Goal: Task Accomplishment & Management: Manage account settings

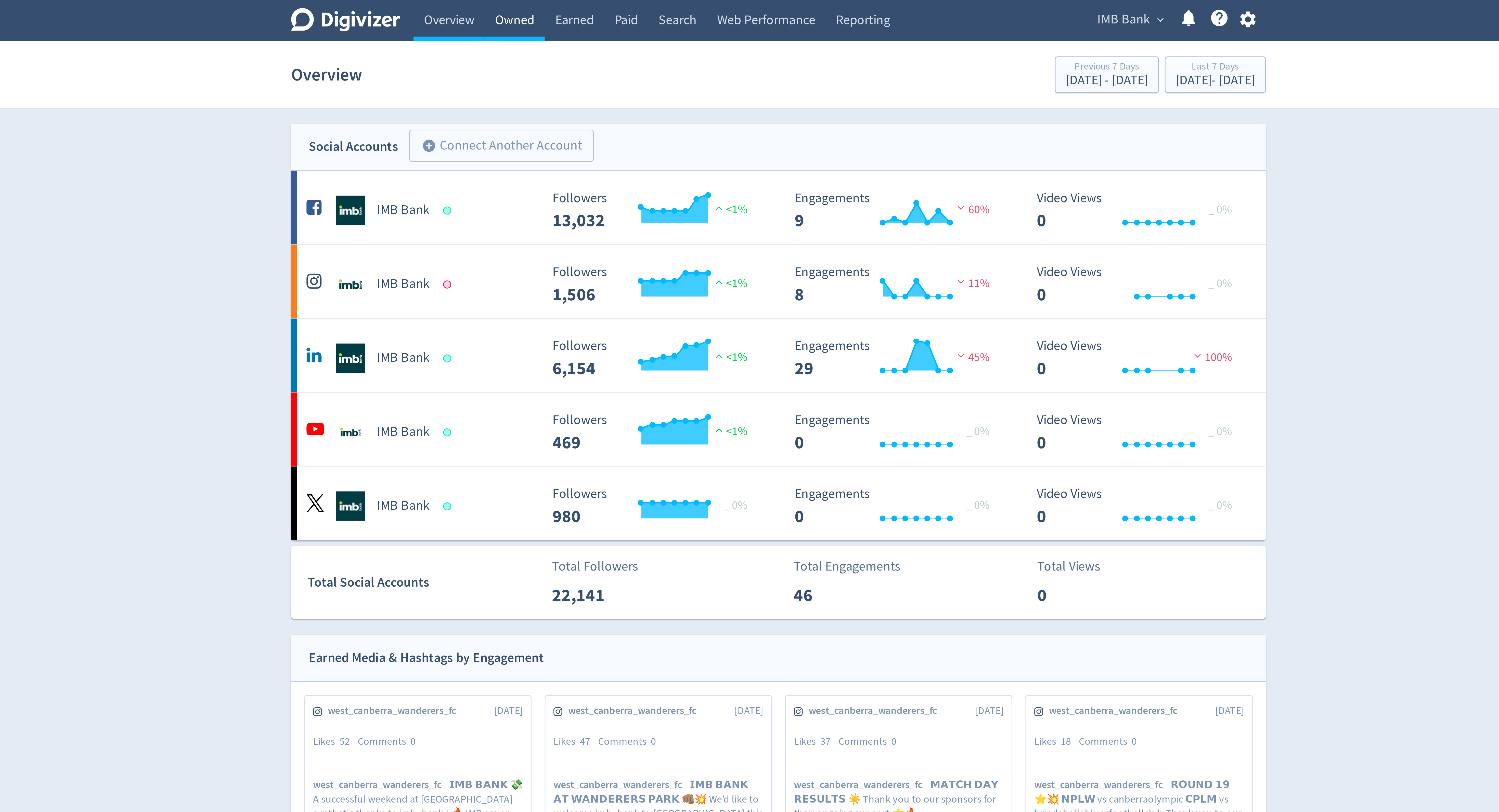
click at [660, 9] on link "Owned" at bounding box center [658, 7] width 21 height 14
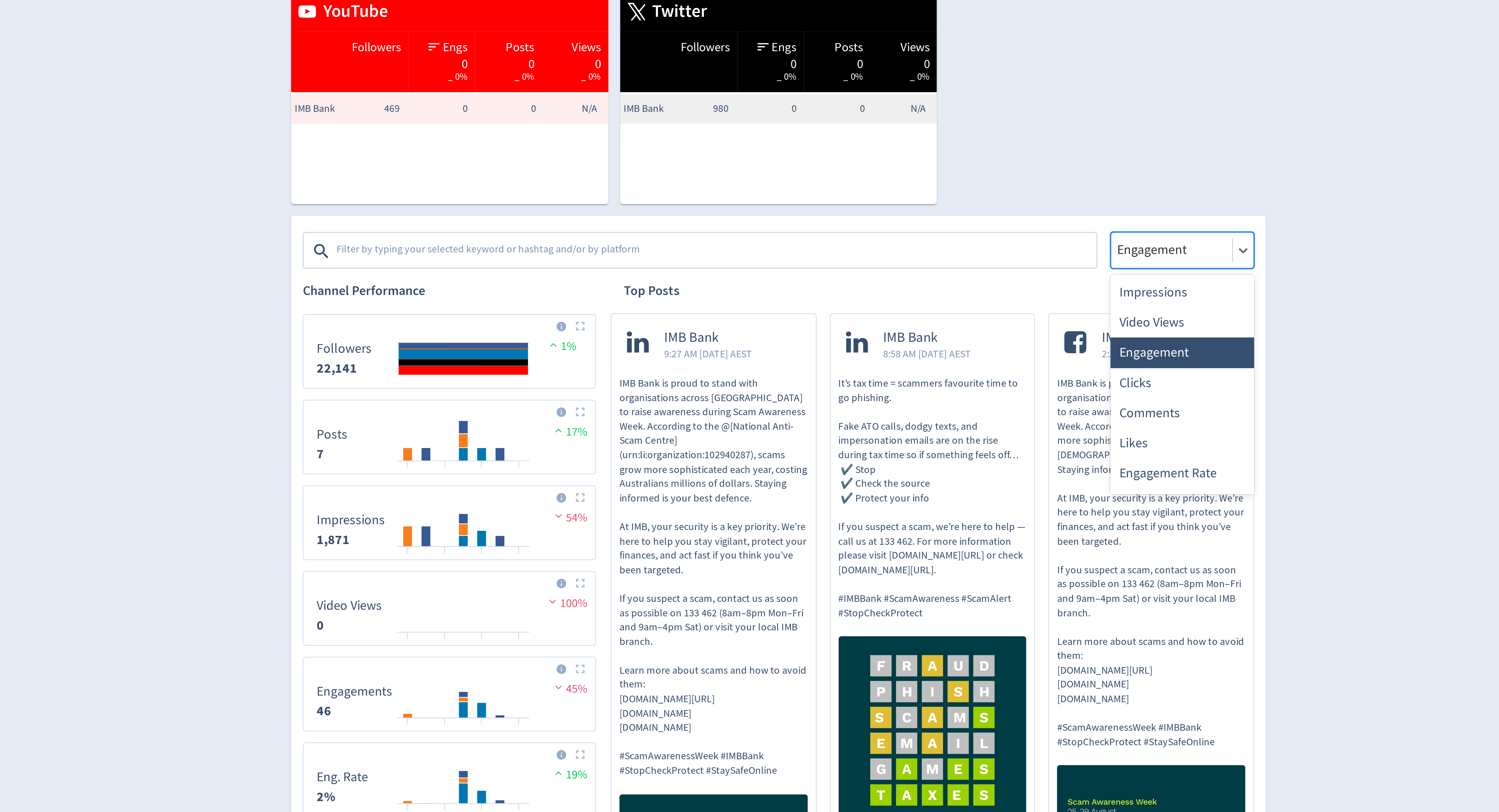
click at [891, 213] on div at bounding box center [886, 209] width 39 height 7
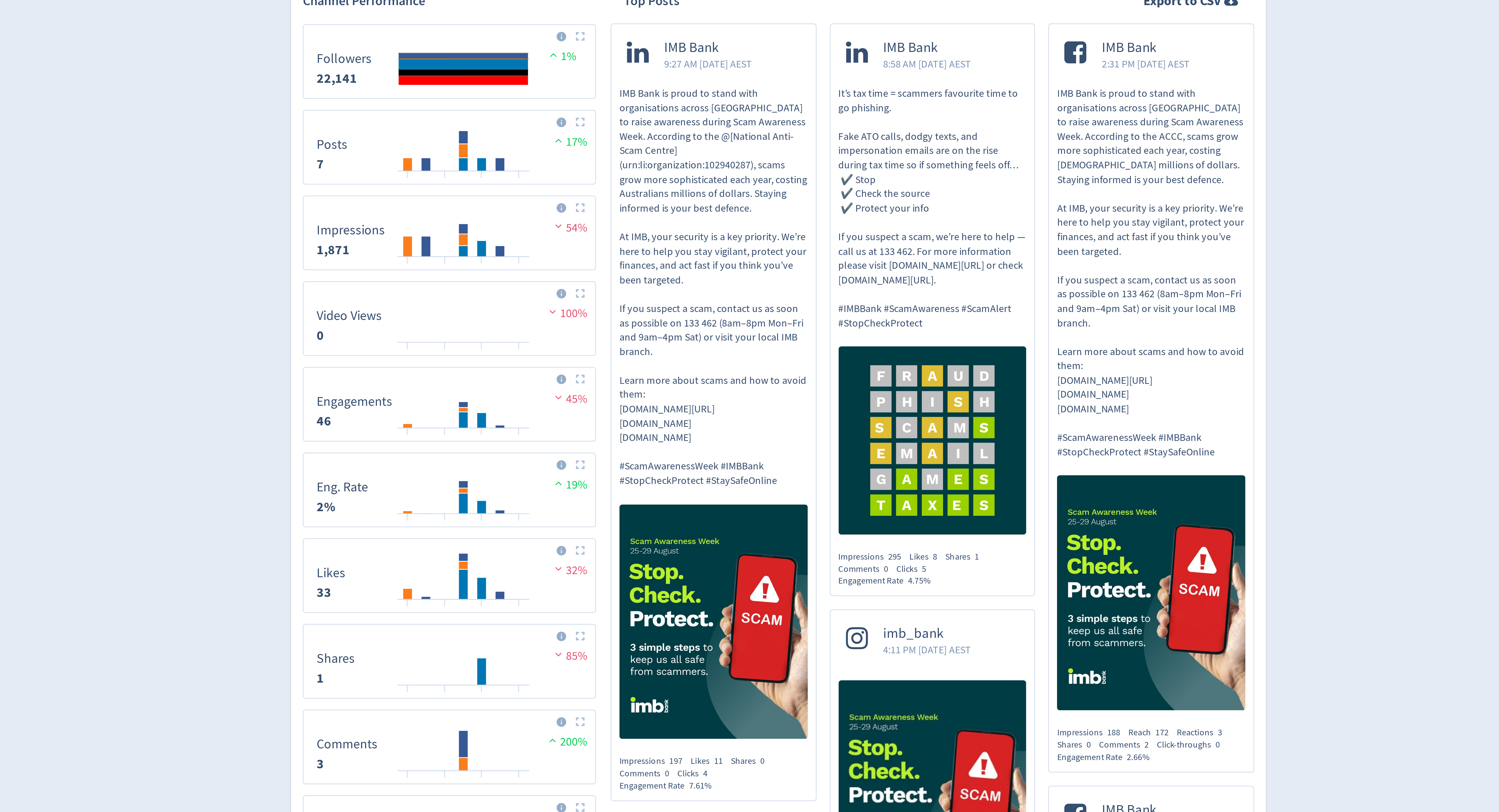
click at [941, 343] on div "Digivizer Logo Mark Digivizer Logo Overview Owned Earned Paid Search Web Perfor…" at bounding box center [750, 508] width 1499 height 1016
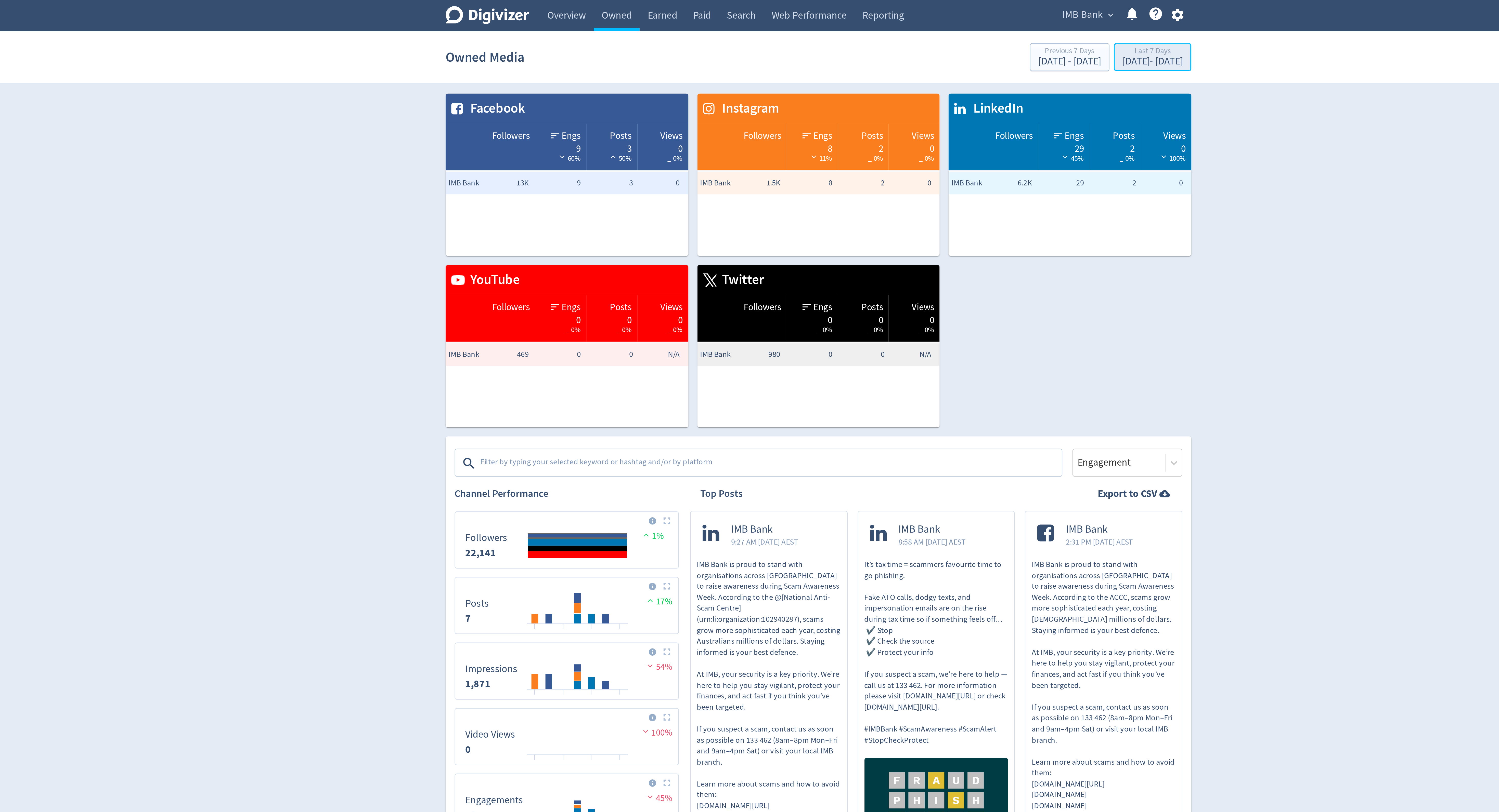
click at [892, 26] on div "Aug 22, 2025 - Aug 28, 2025" at bounding box center [901, 28] width 27 height 5
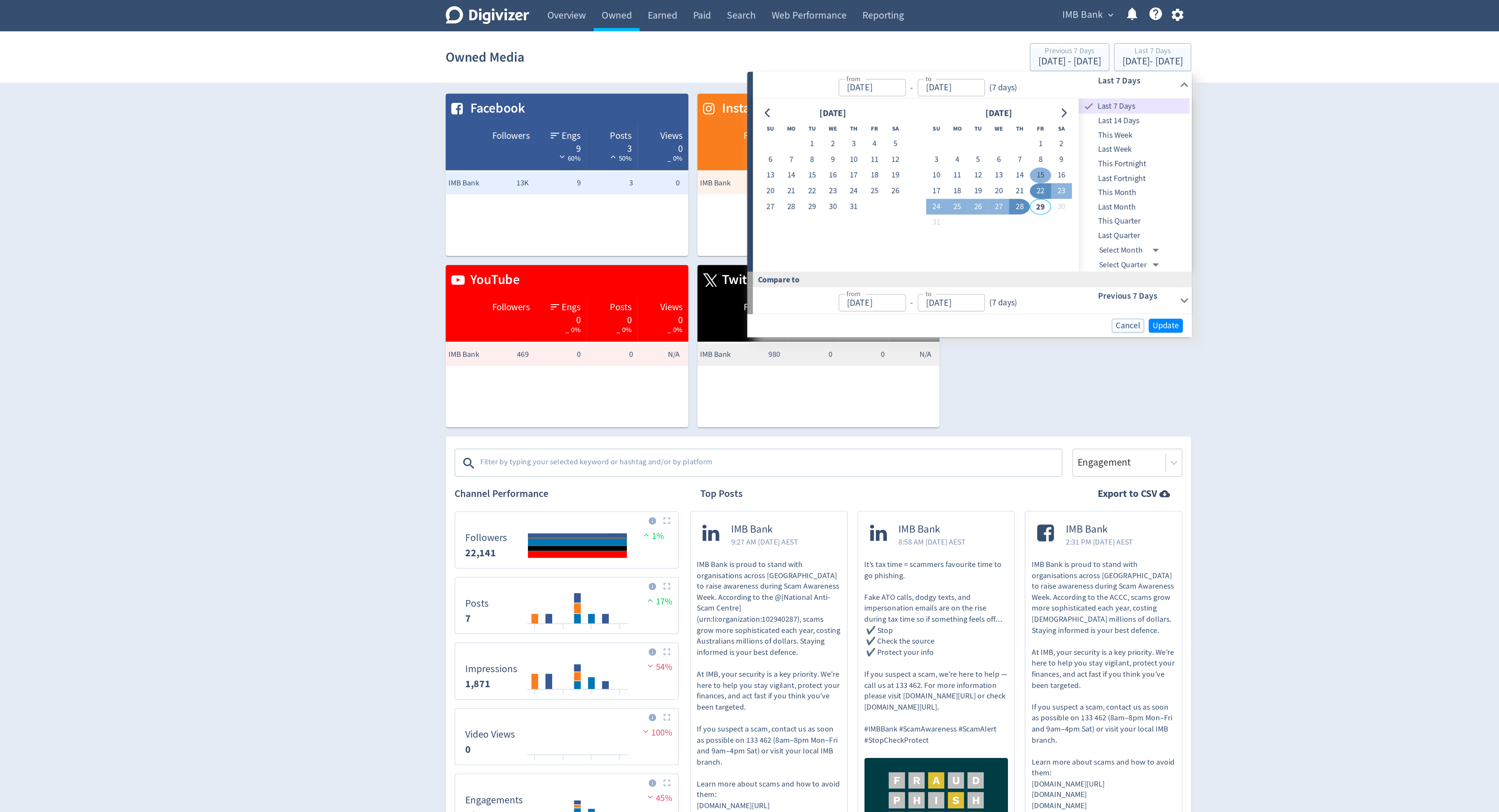
click at [850, 78] on button "15" at bounding box center [850, 79] width 9 height 7
type input "[DATE]"
click at [906, 150] on span "Update" at bounding box center [906, 147] width 12 height 4
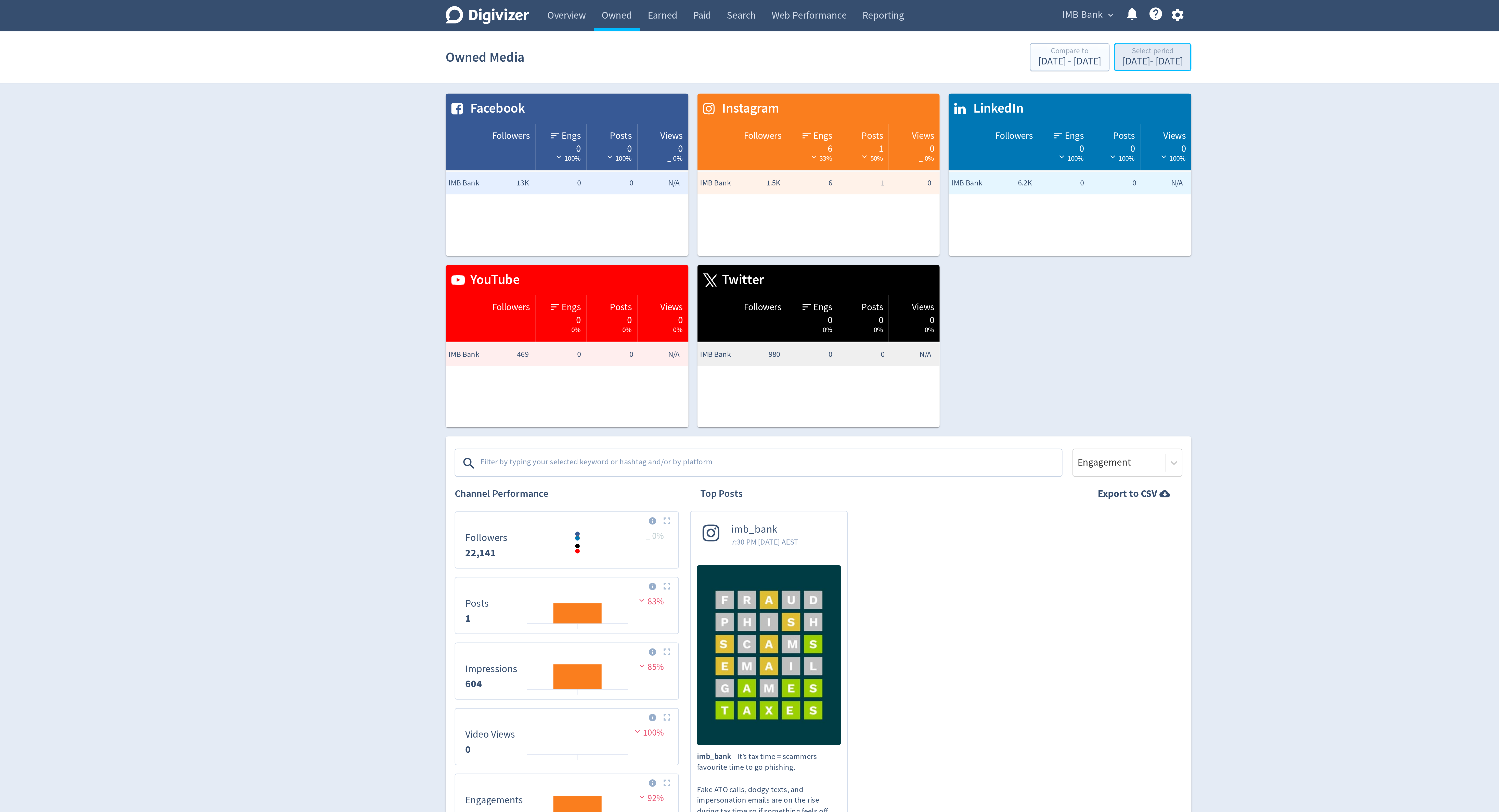
click at [888, 25] on div "Select period" at bounding box center [901, 24] width 27 height 5
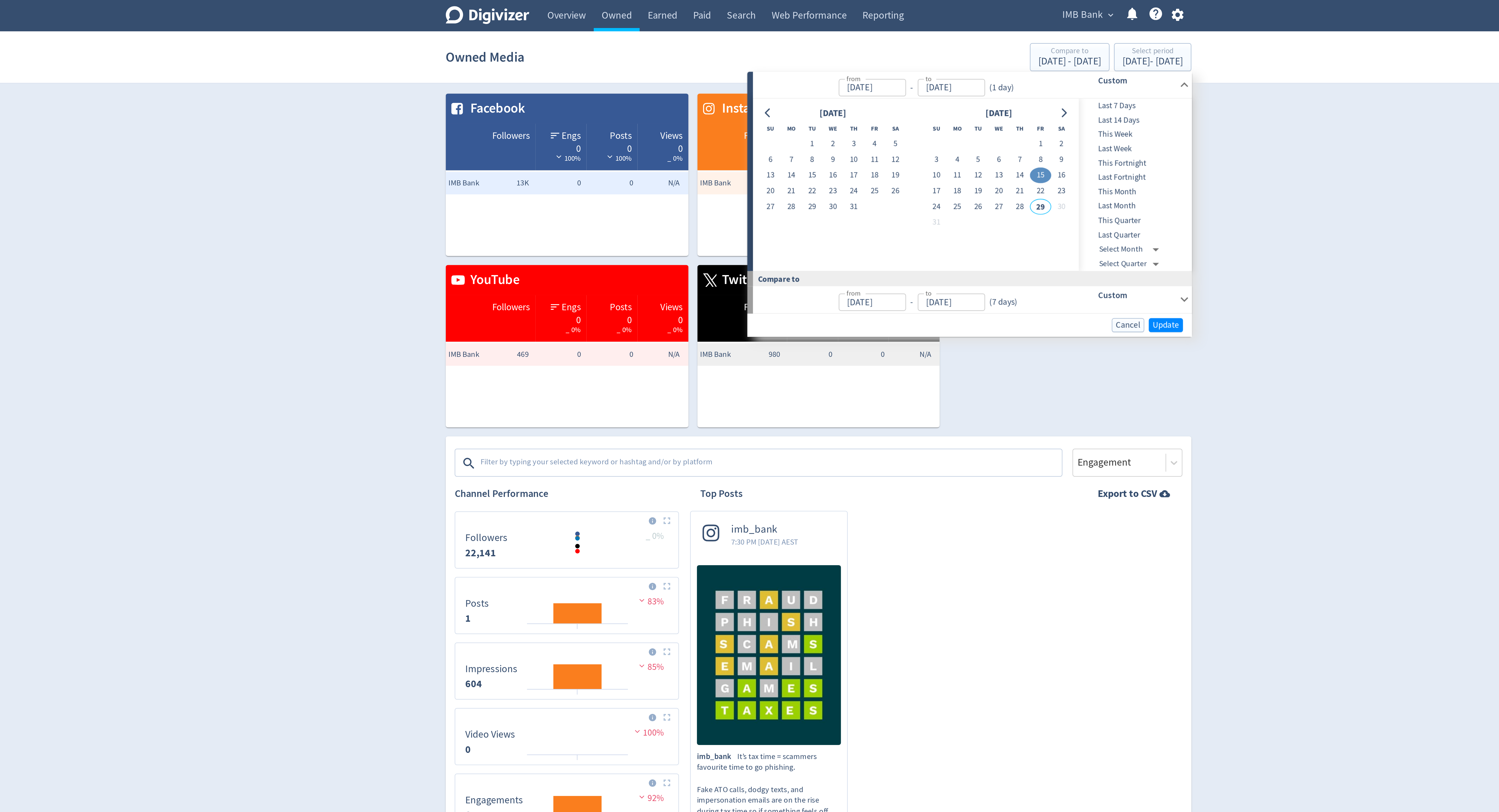
click at [851, 79] on button "15" at bounding box center [850, 79] width 9 height 7
click at [850, 88] on button "22" at bounding box center [850, 86] width 9 height 7
type input "[DATE]"
type input "Aug 07, 2025"
type input "Aug 14, 2025"
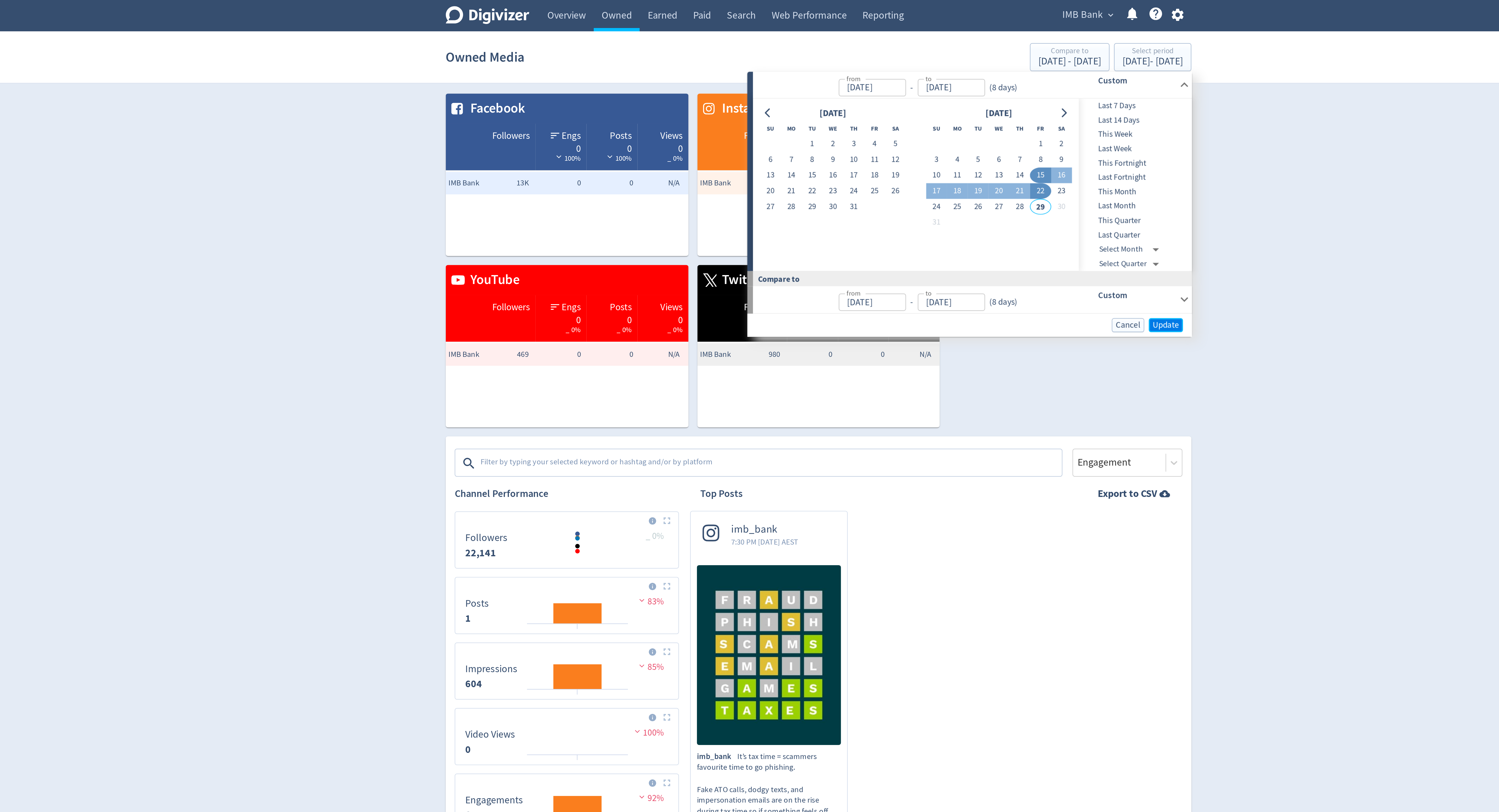
click at [910, 150] on span "Update" at bounding box center [906, 147] width 12 height 4
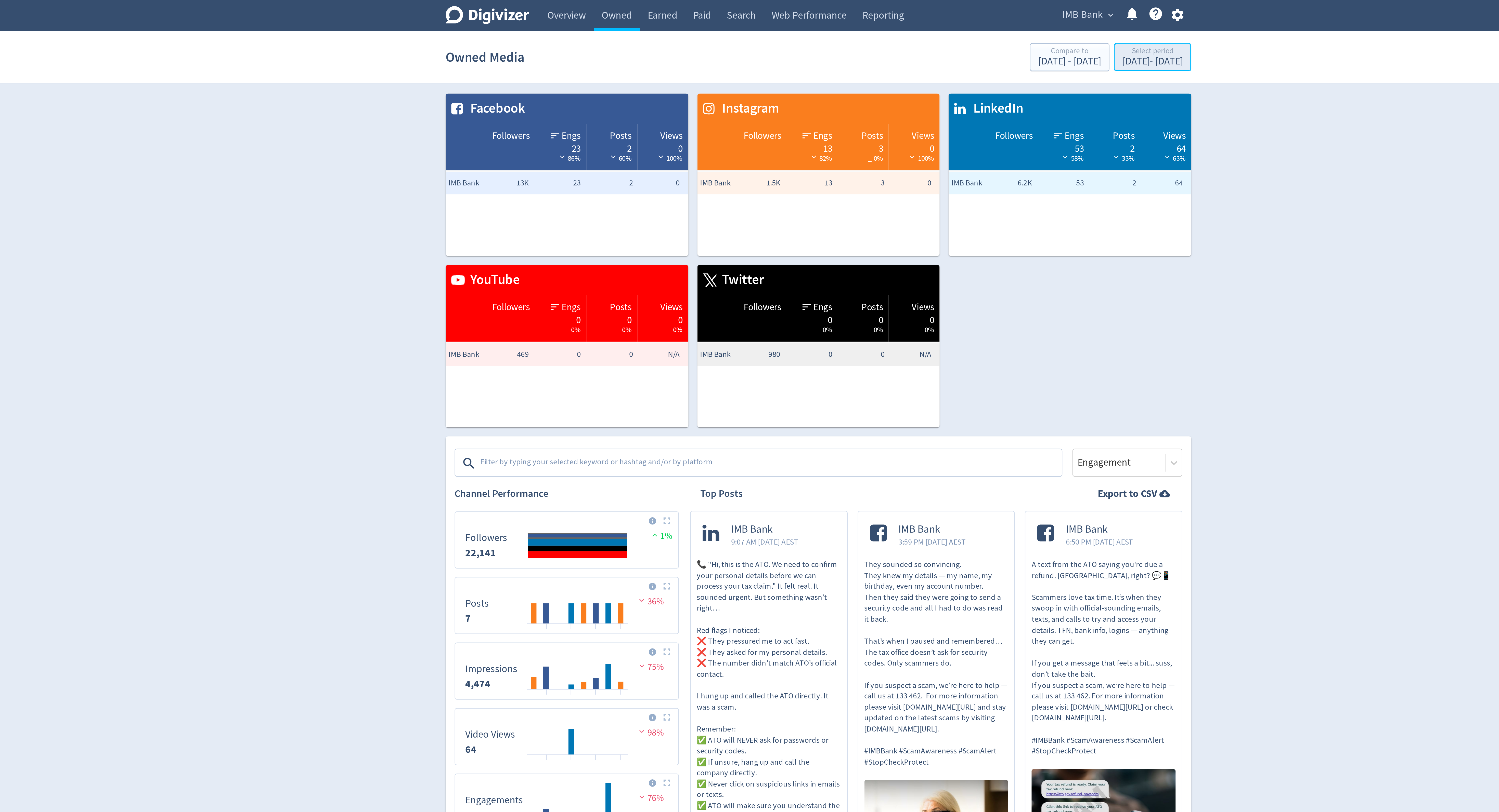
click at [888, 29] on div "Aug 15, 2025 - Aug 22, 2025" at bounding box center [901, 28] width 27 height 5
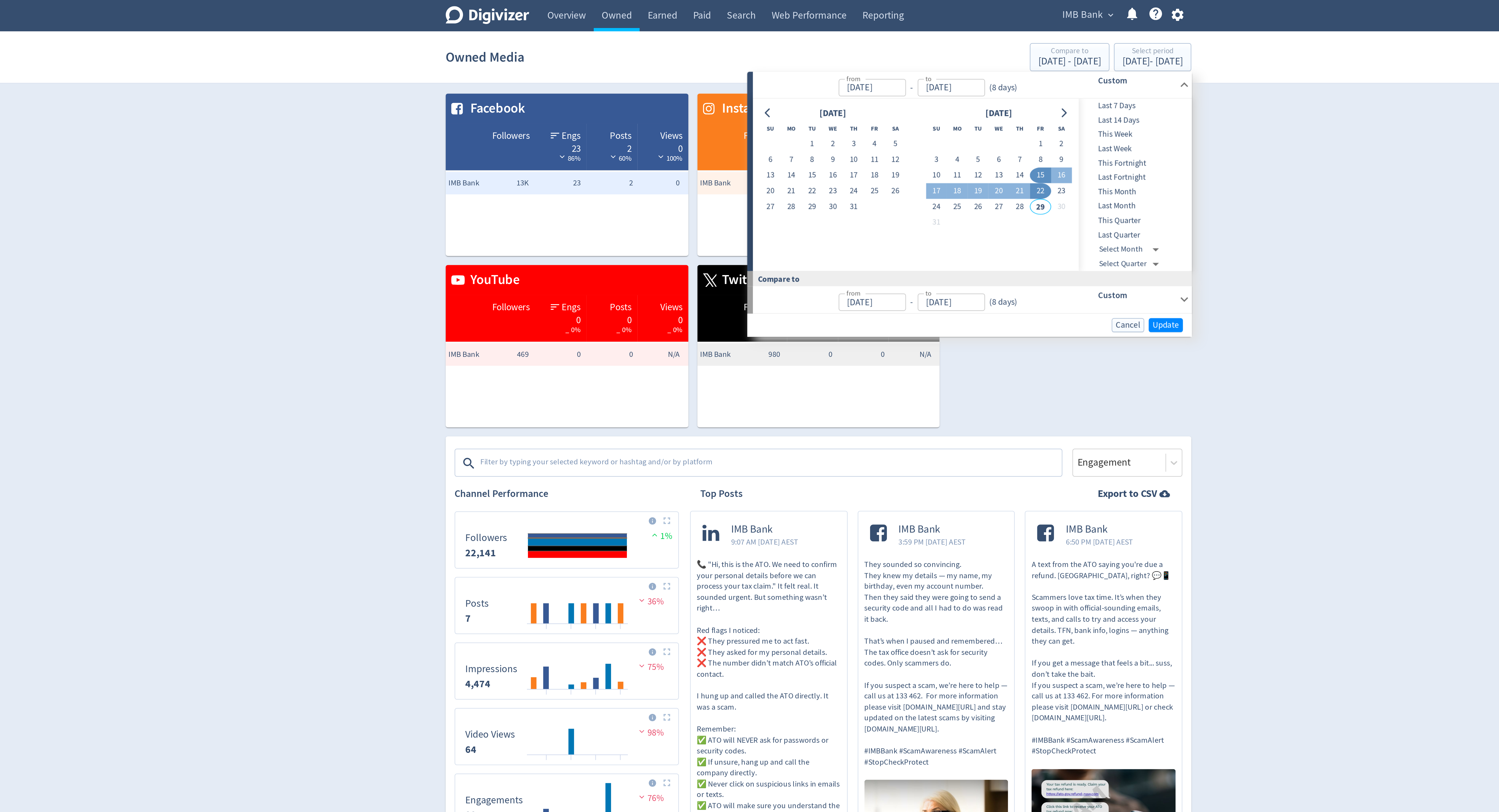
click at [850, 78] on button "15" at bounding box center [850, 79] width 9 height 7
click at [842, 93] on button "28" at bounding box center [841, 93] width 9 height 7
type input "[DATE]"
type input "Aug 01, 2025"
click at [904, 147] on span "Update" at bounding box center [906, 147] width 12 height 4
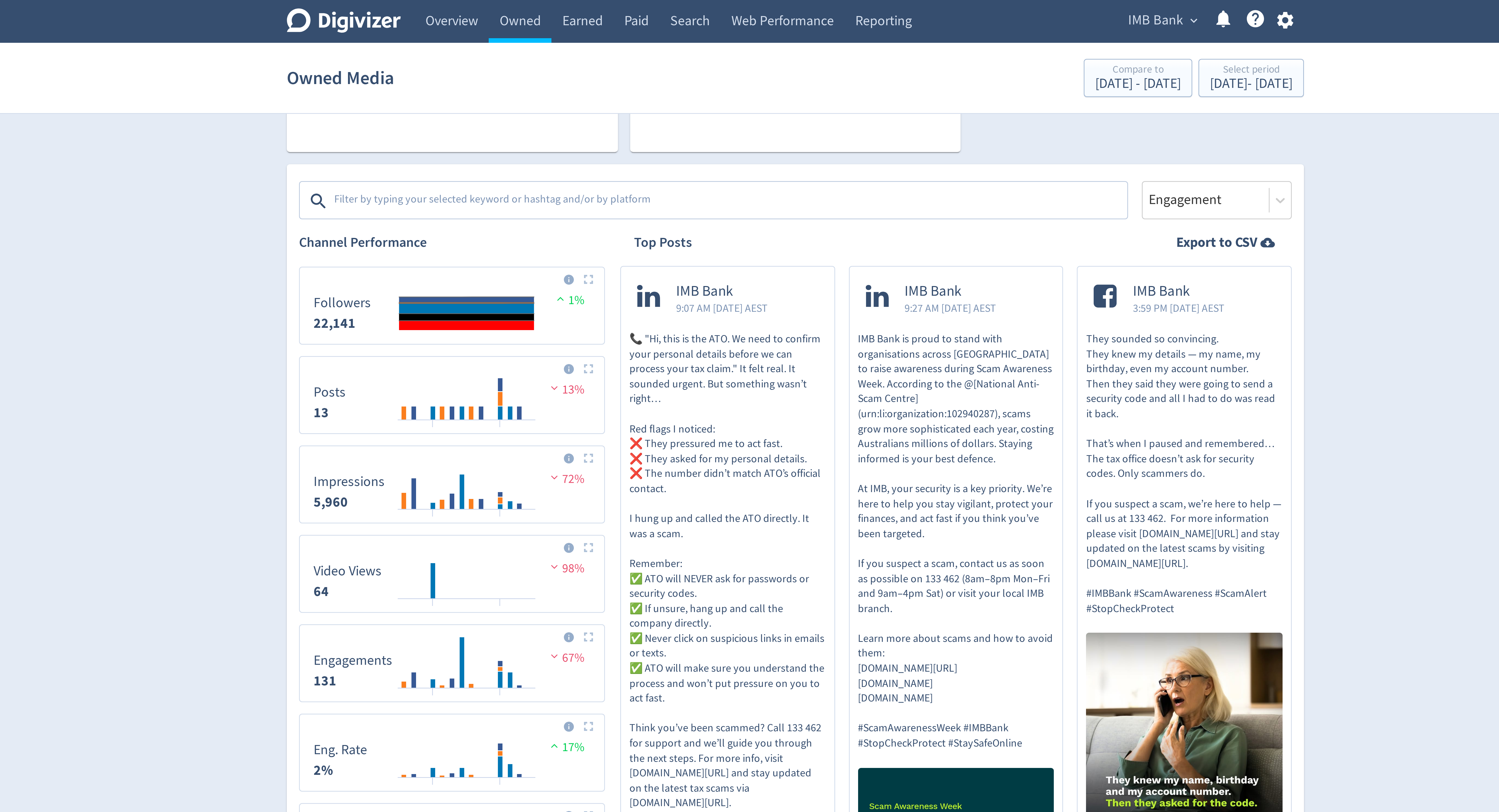
scroll to position [110, 0]
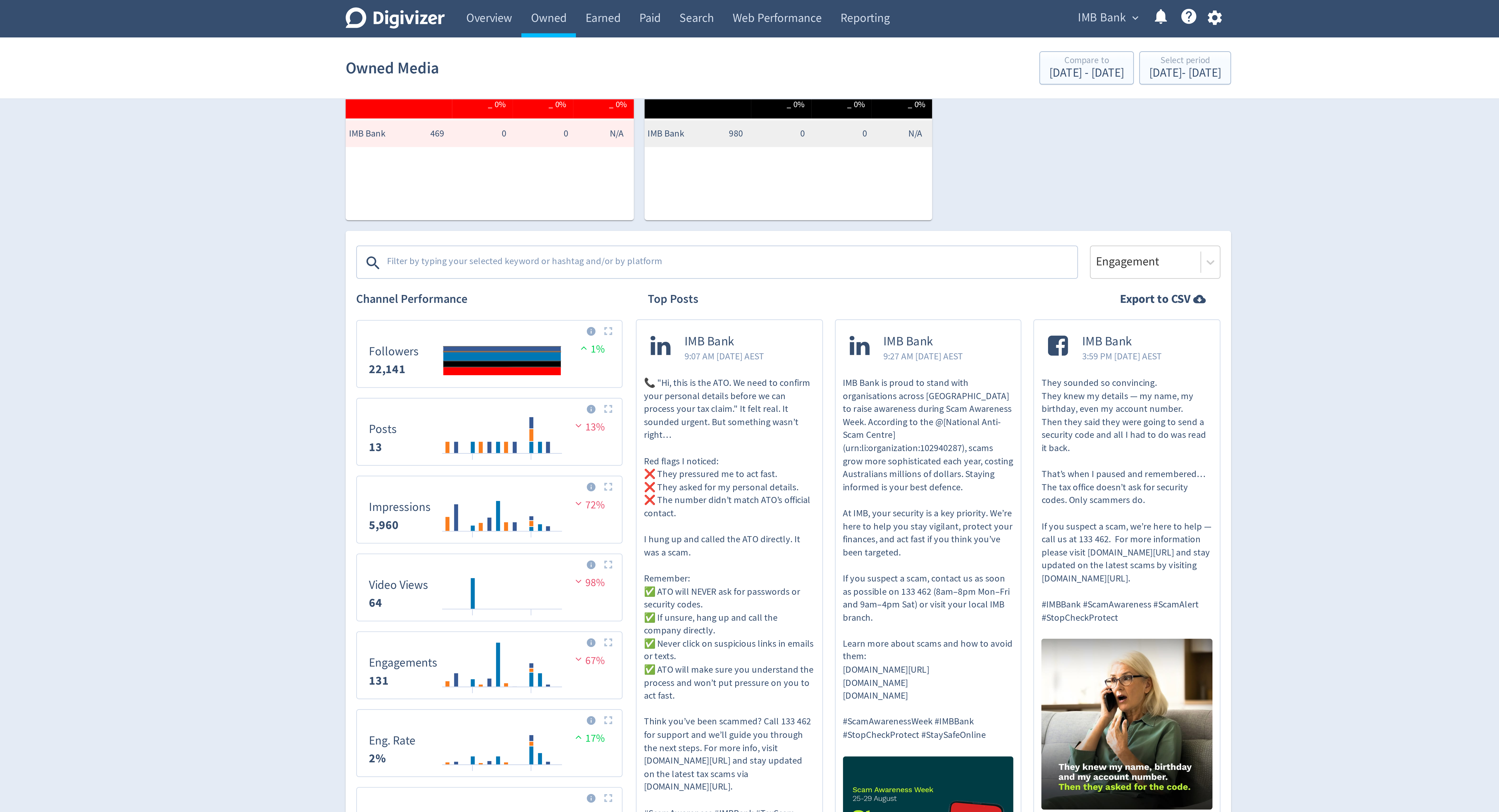
click at [739, 102] on textarea at bounding box center [727, 100] width 264 height 10
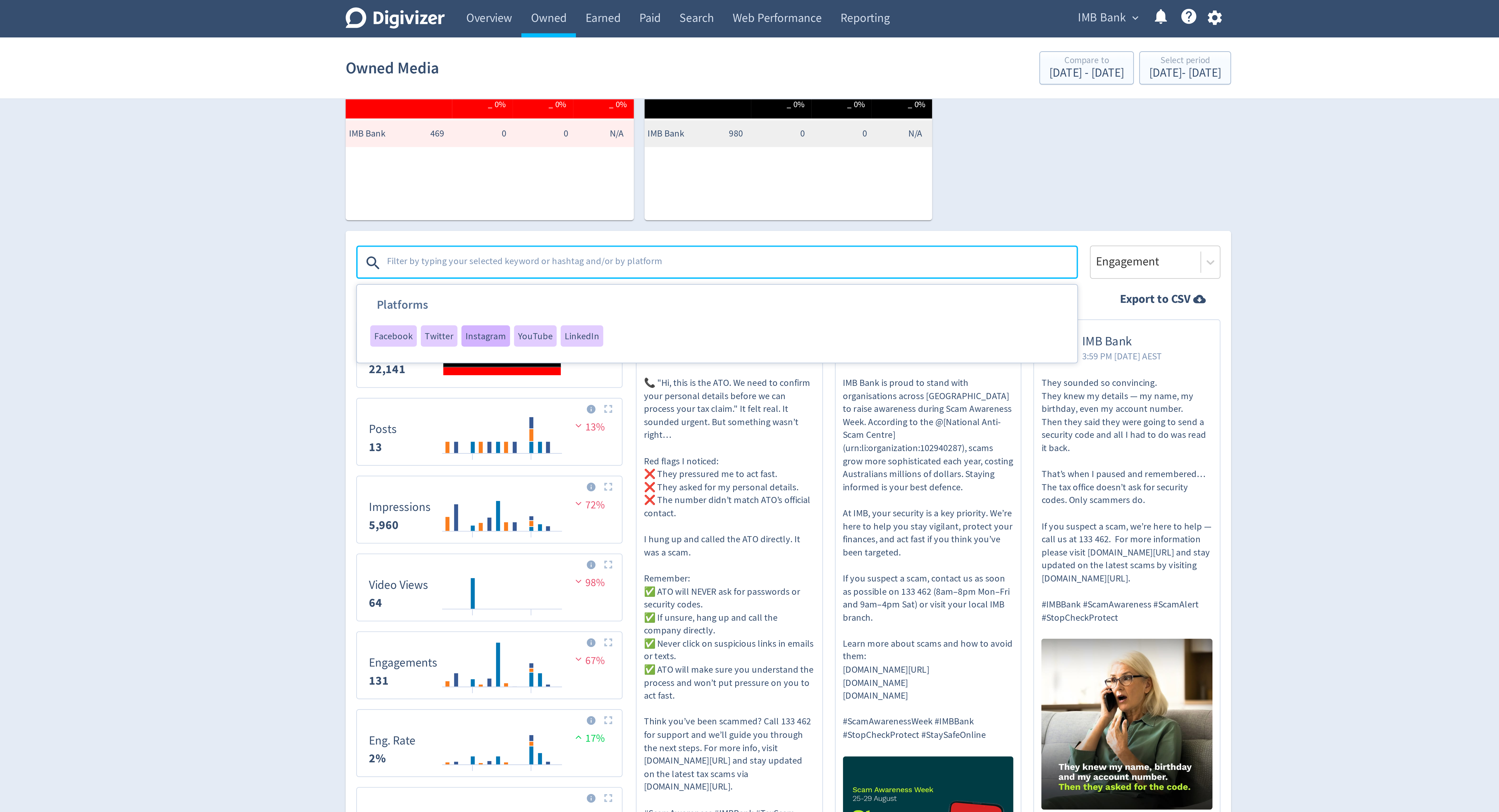
click at [630, 127] on span "Instagram" at bounding box center [633, 129] width 16 height 4
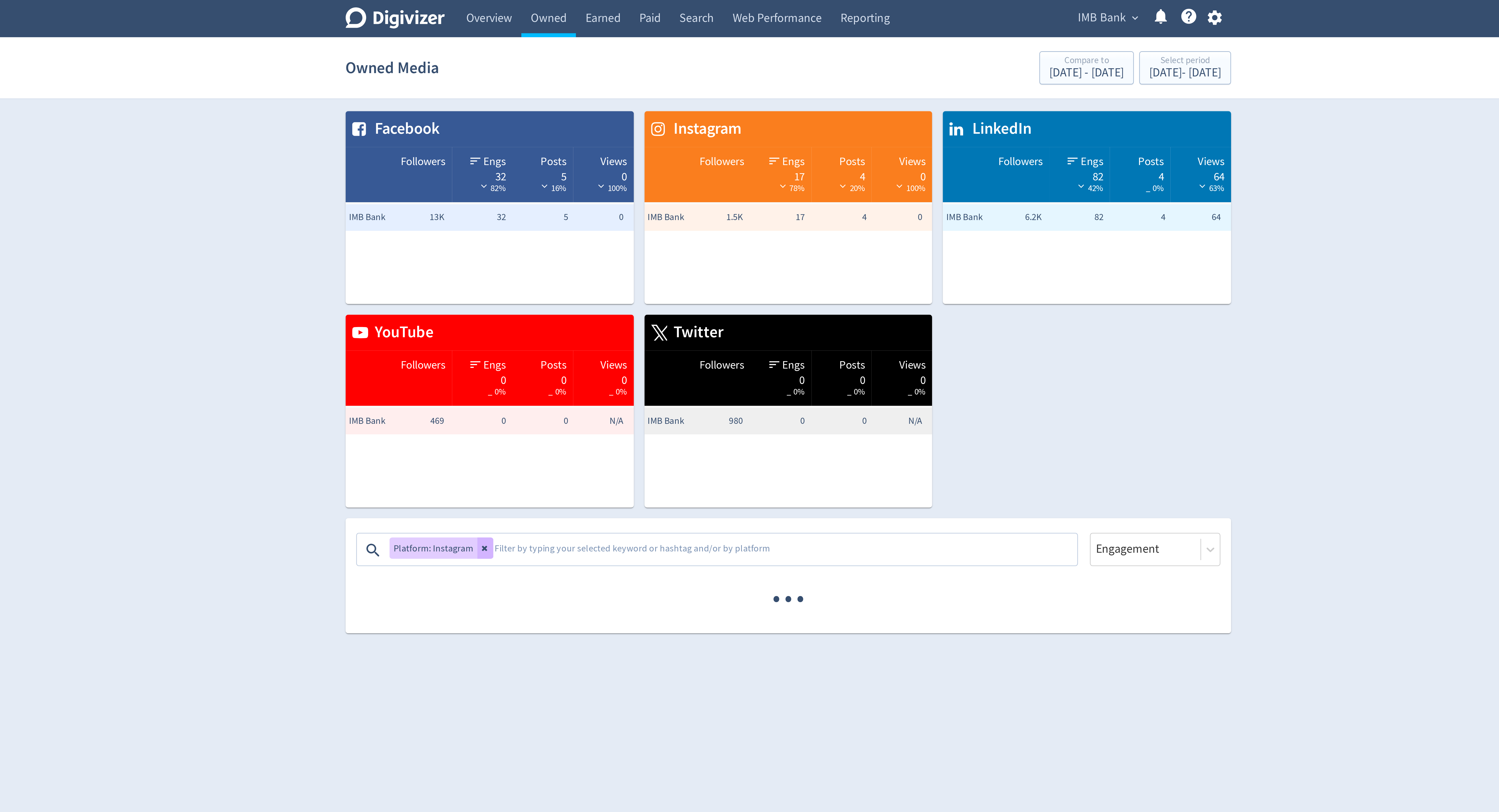
scroll to position [0, 0]
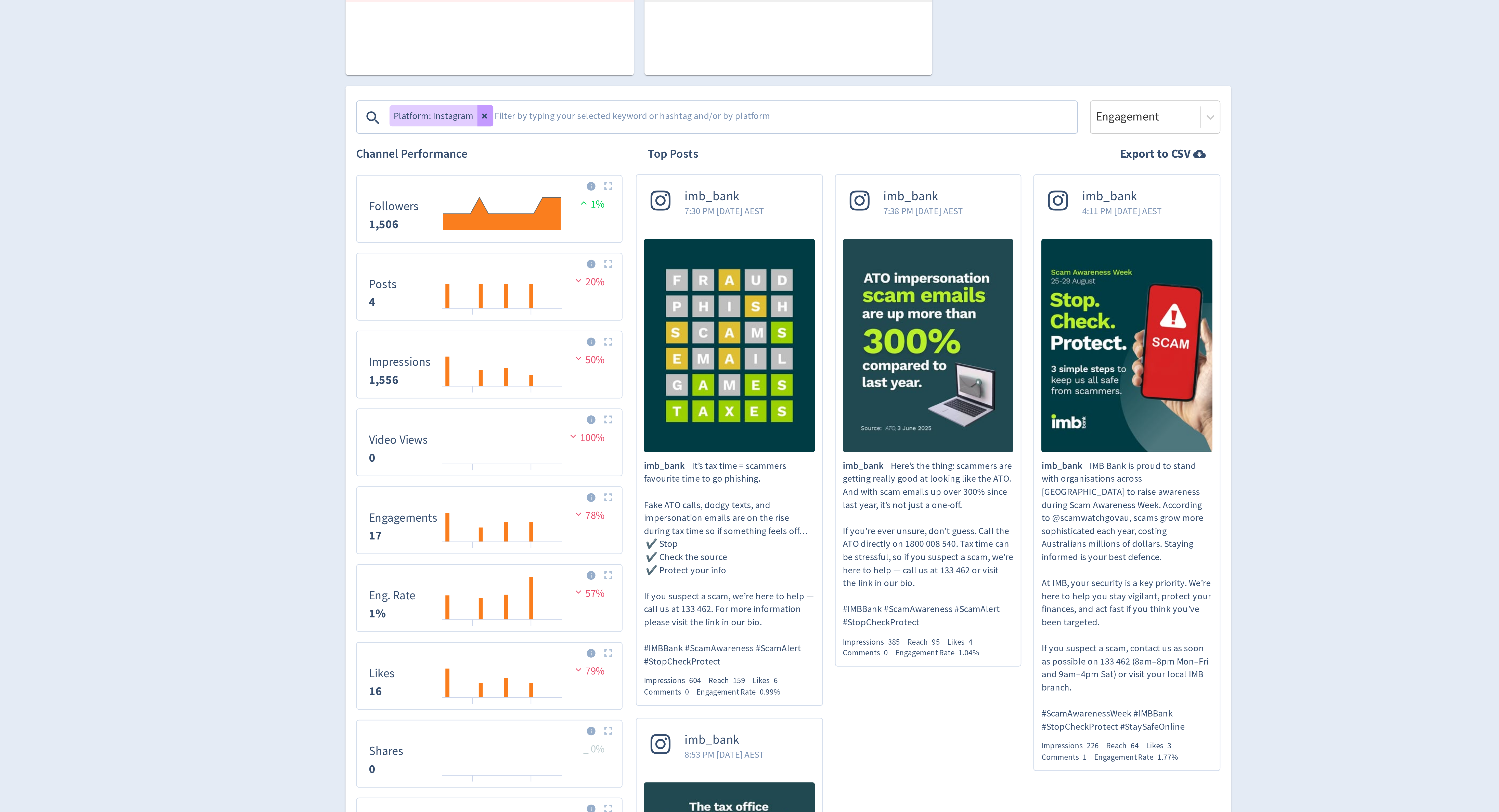
click at [633, 208] on button at bounding box center [633, 209] width 6 height 8
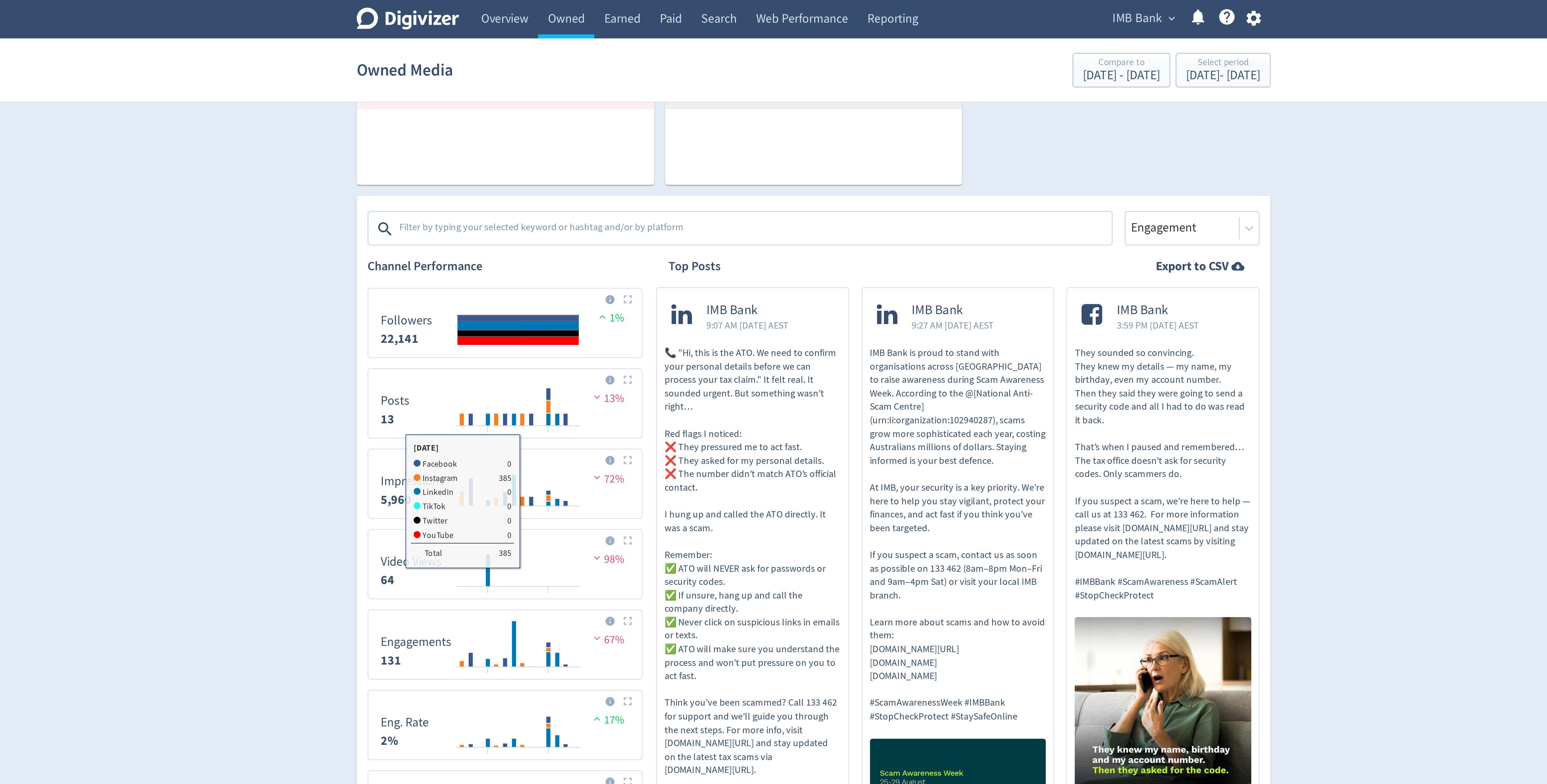
scroll to position [101, 0]
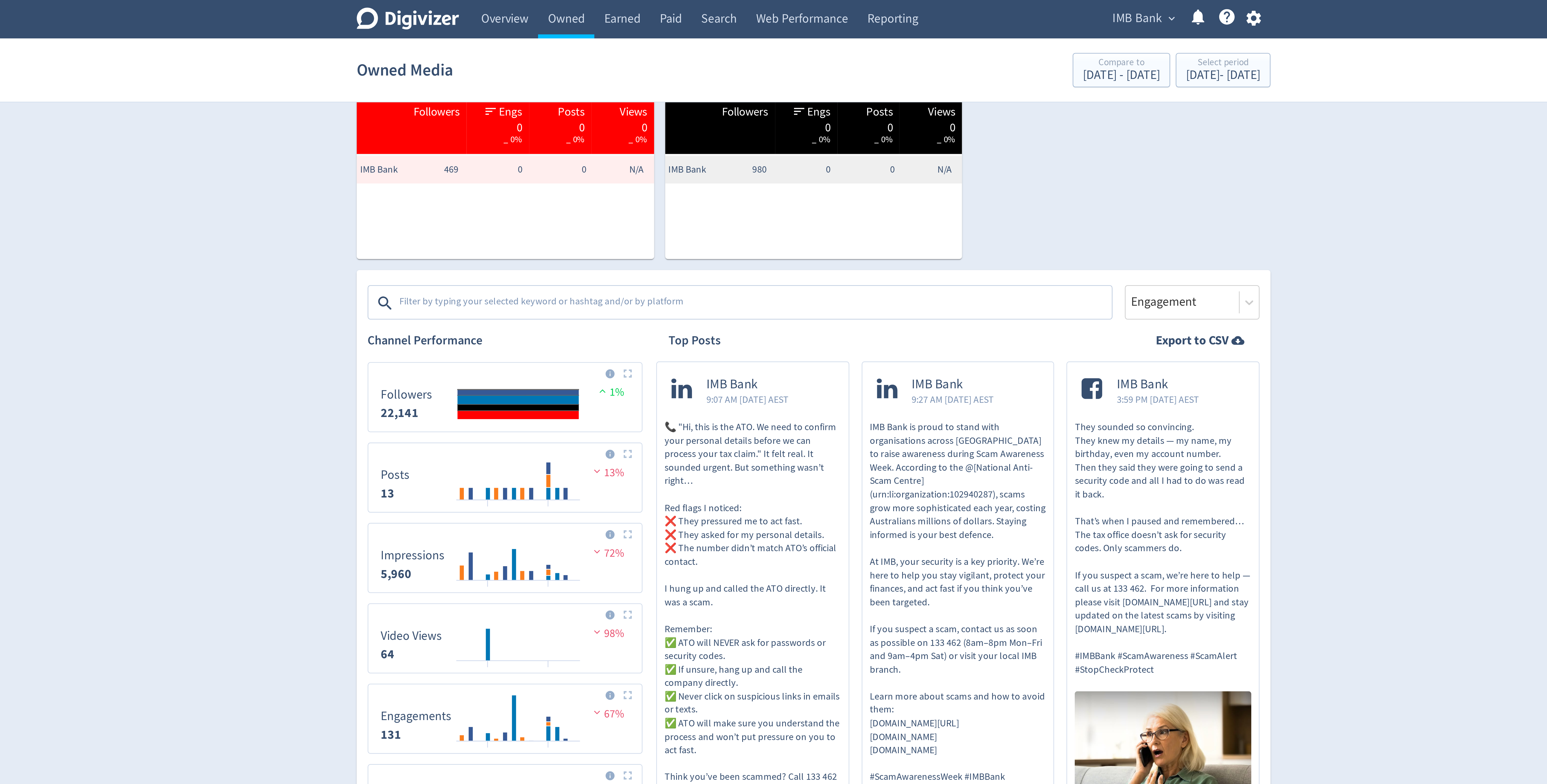
click at [675, 116] on textarea at bounding box center [750, 116] width 273 height 11
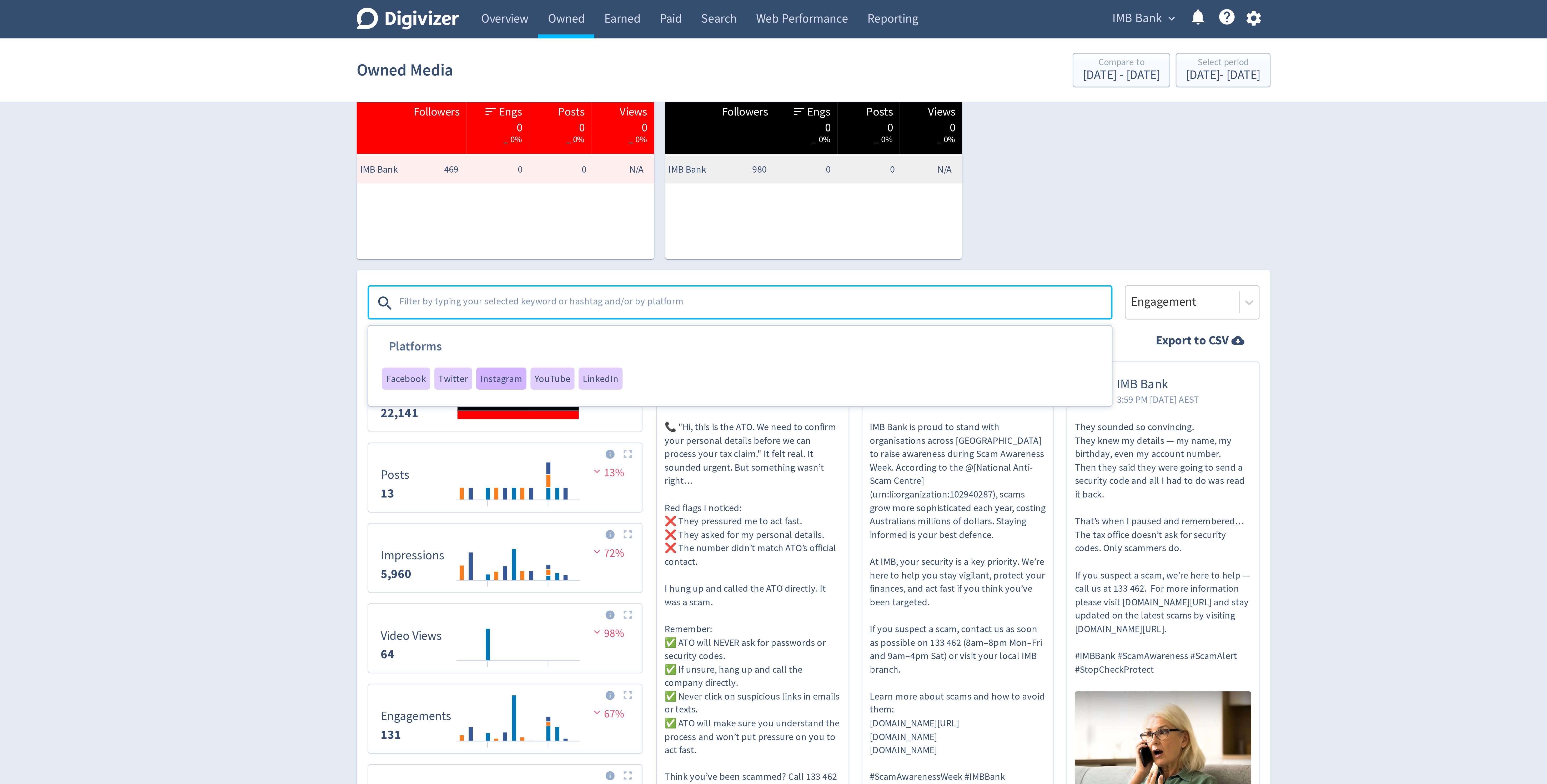
click at [650, 144] on span "Instagram" at bounding box center [654, 145] width 16 height 4
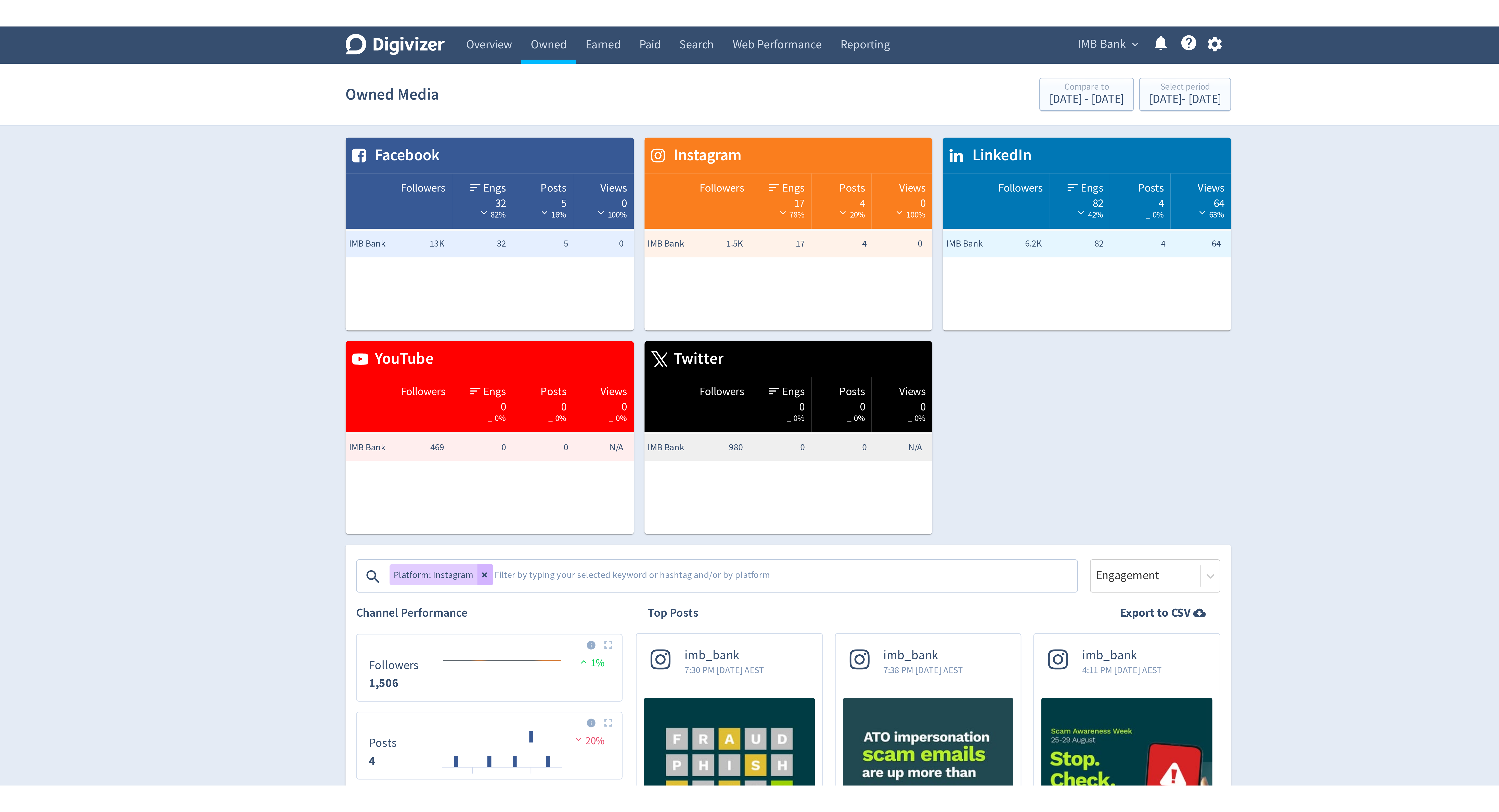
scroll to position [0, 0]
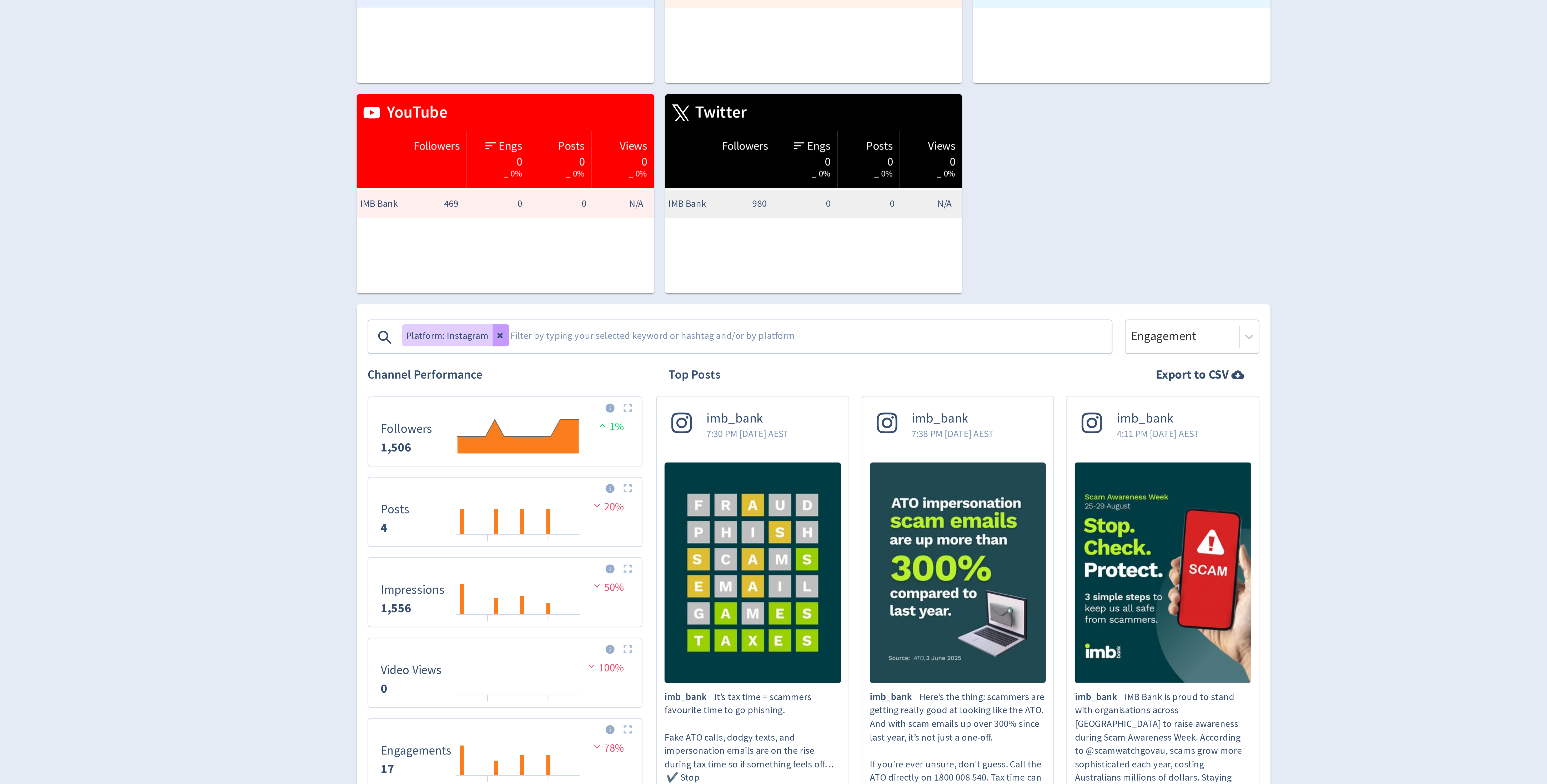
click at [653, 219] on button at bounding box center [654, 216] width 6 height 8
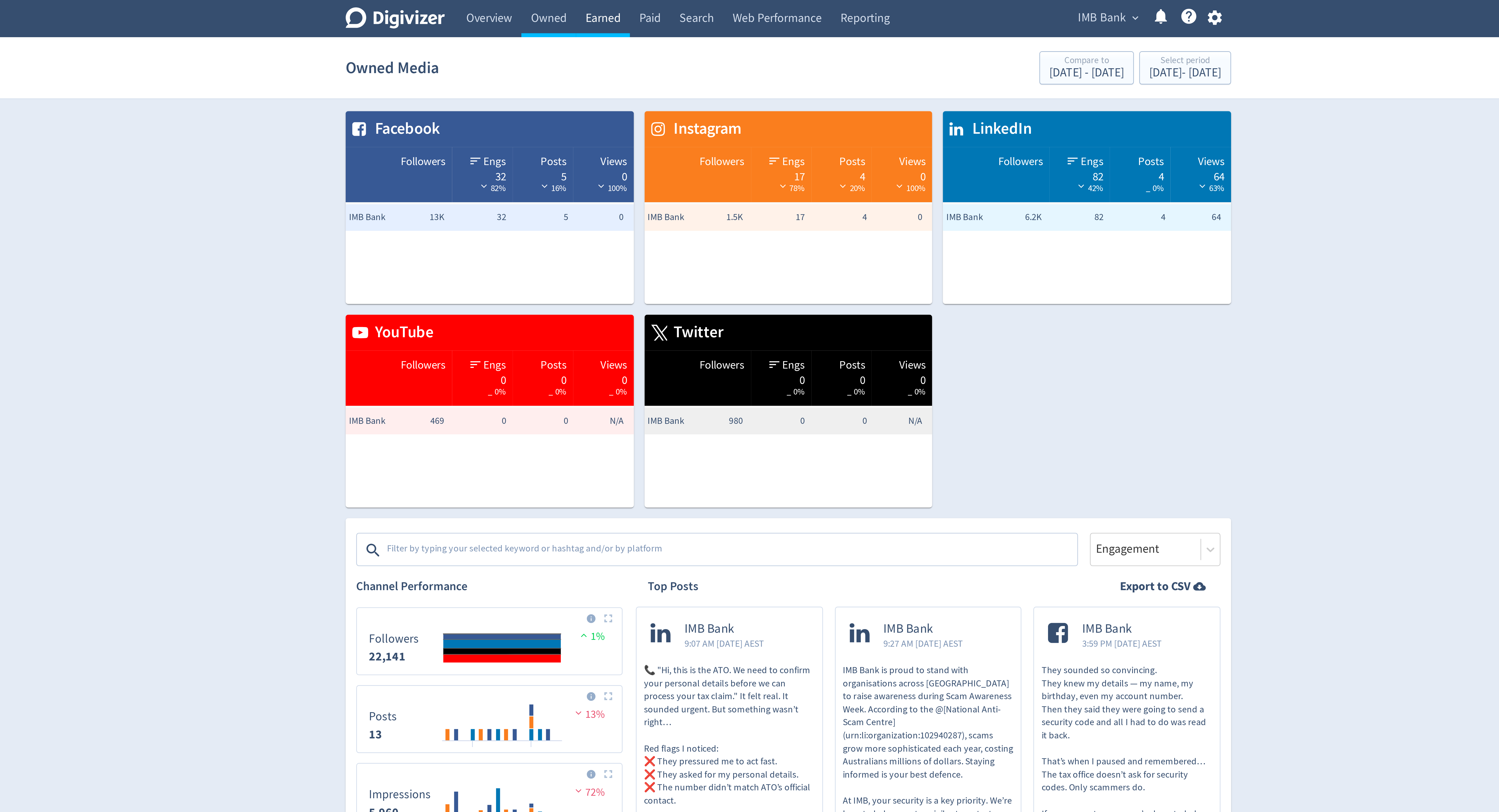
click at [677, 4] on link "Earned" at bounding box center [678, 7] width 20 height 14
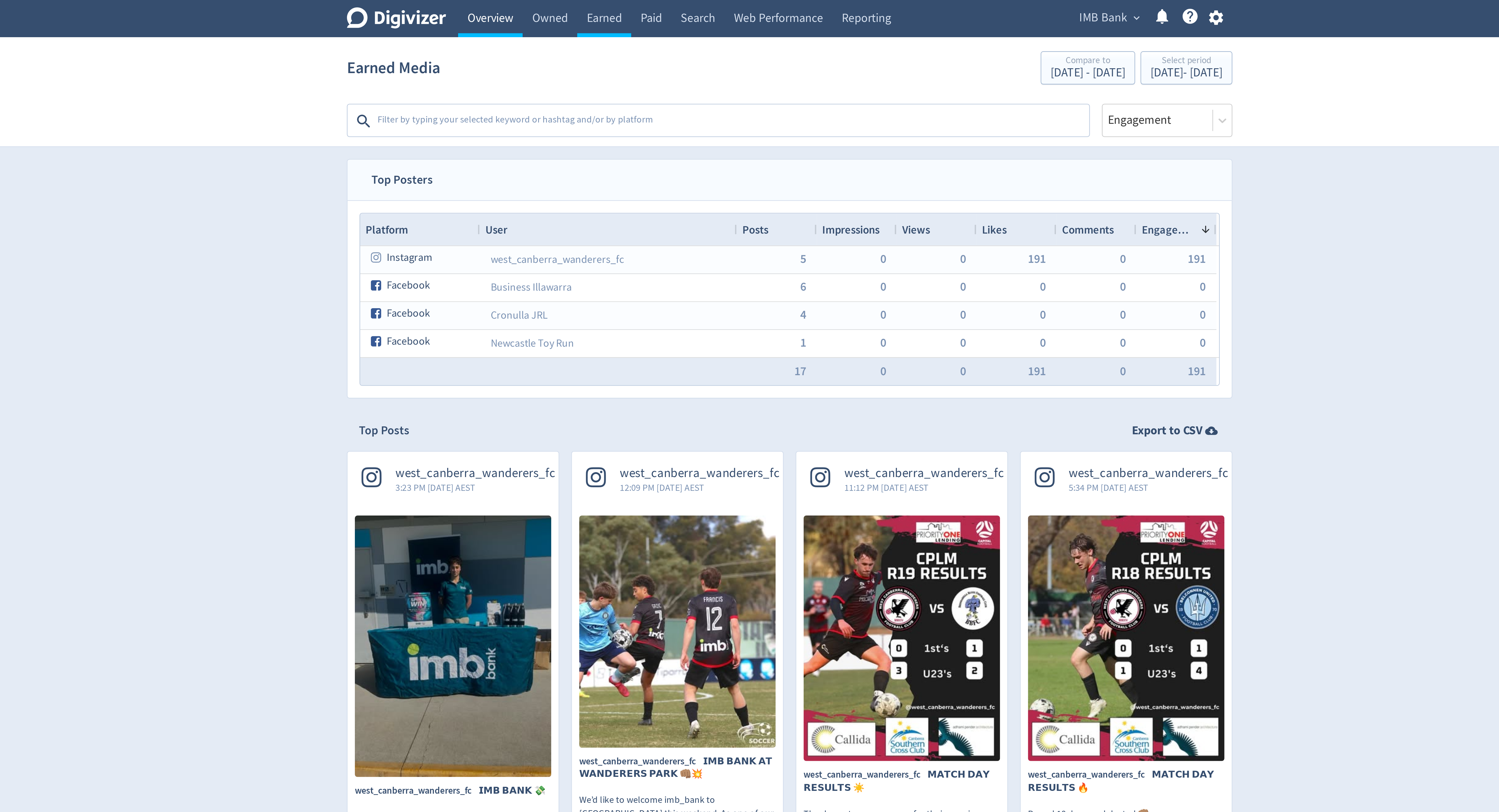
click at [638, 9] on link "Overview" at bounding box center [635, 7] width 25 height 14
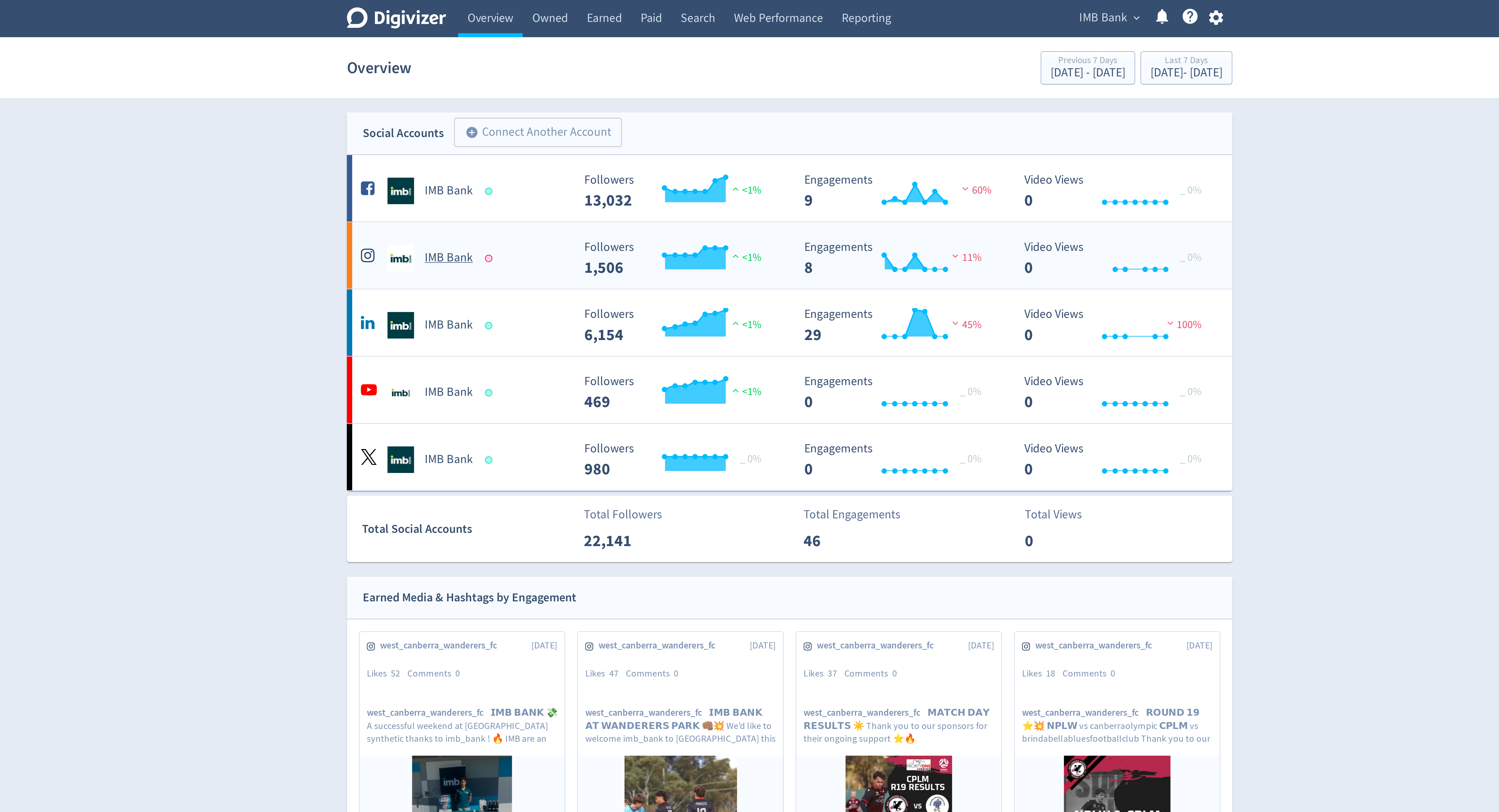
click at [635, 99] on div at bounding box center [634, 99] width 3 height 3
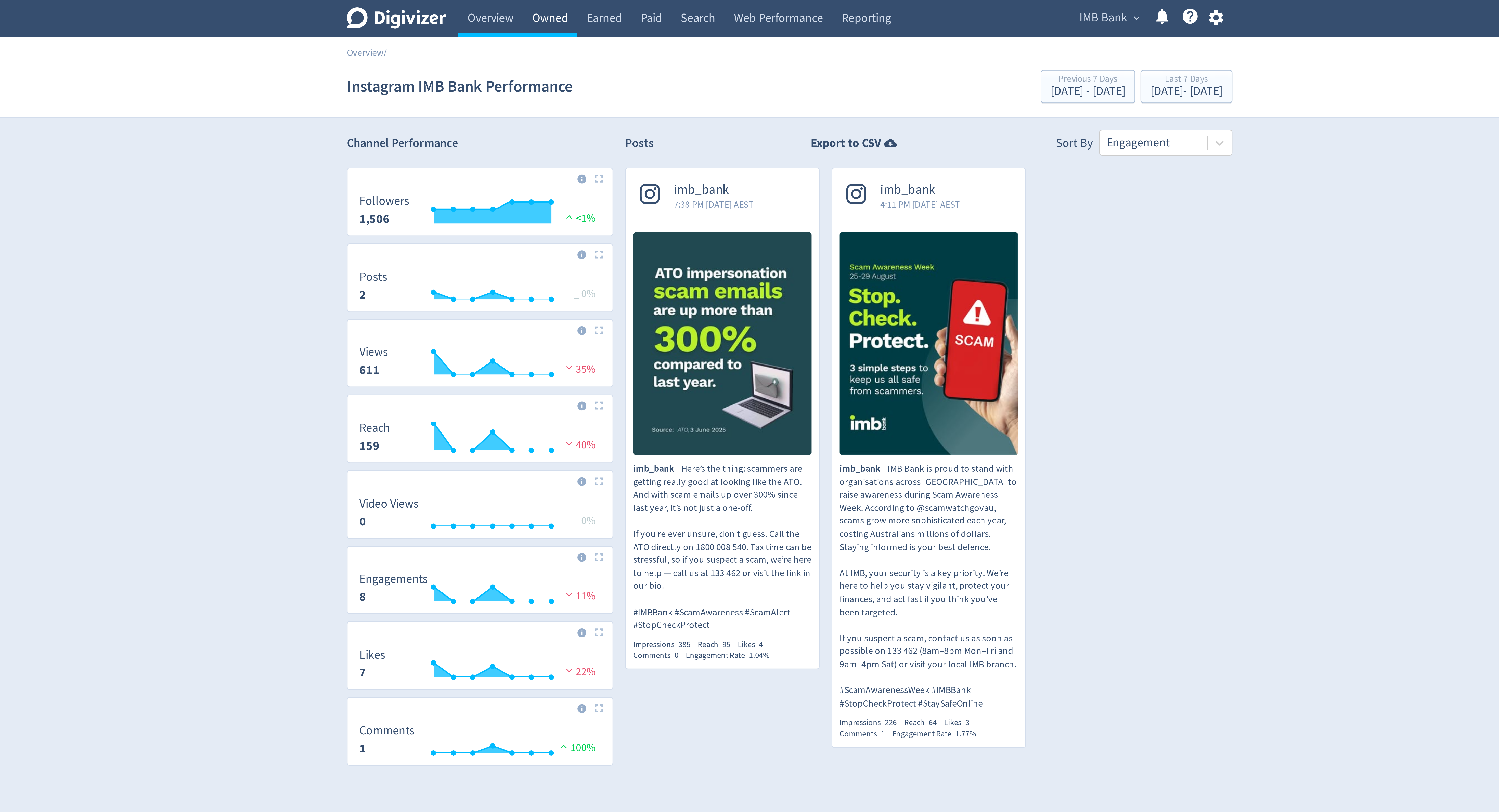
click at [651, 9] on link "Owned" at bounding box center [658, 7] width 21 height 14
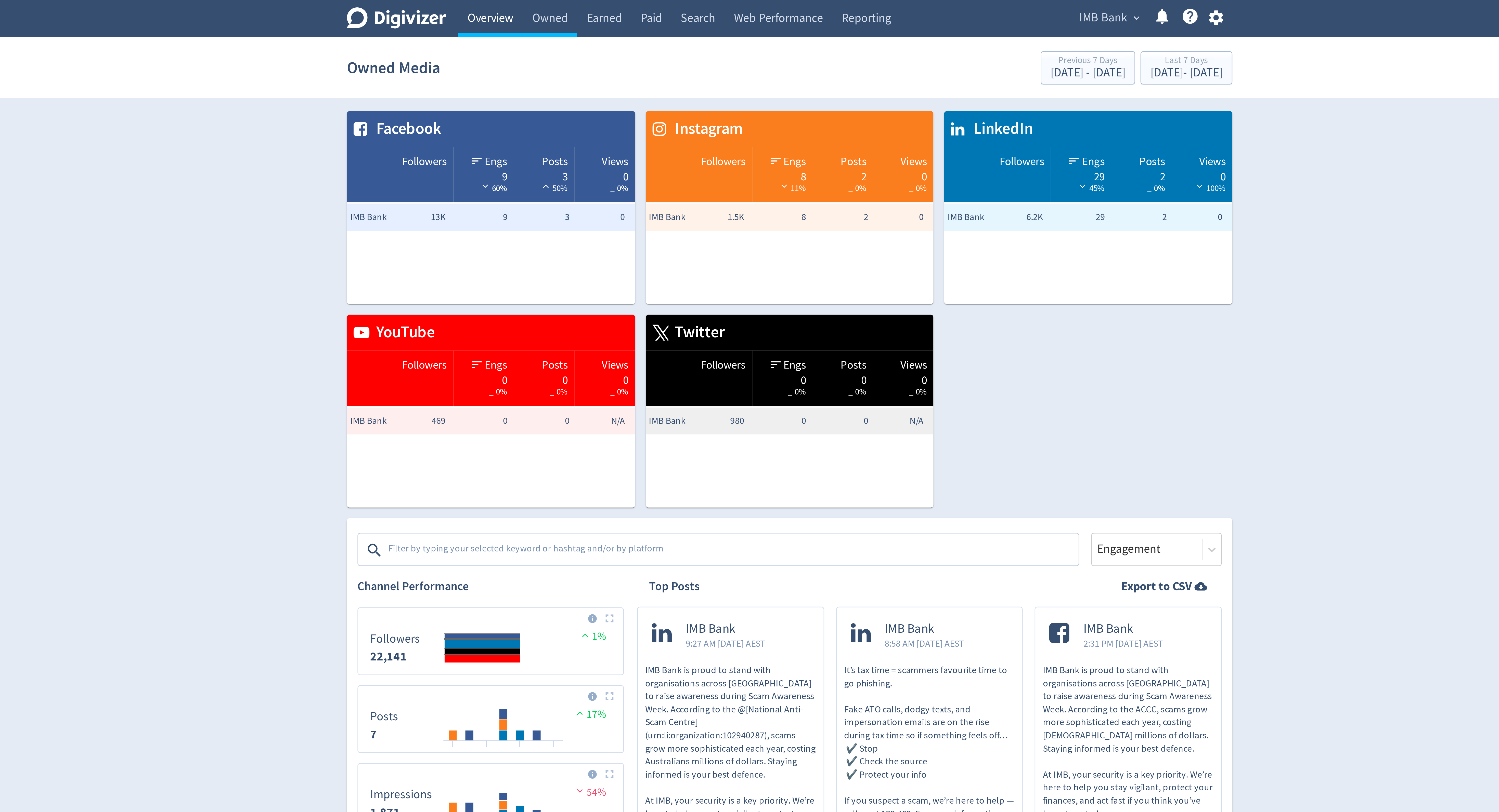
click at [636, 5] on link "Overview" at bounding box center [635, 7] width 25 height 14
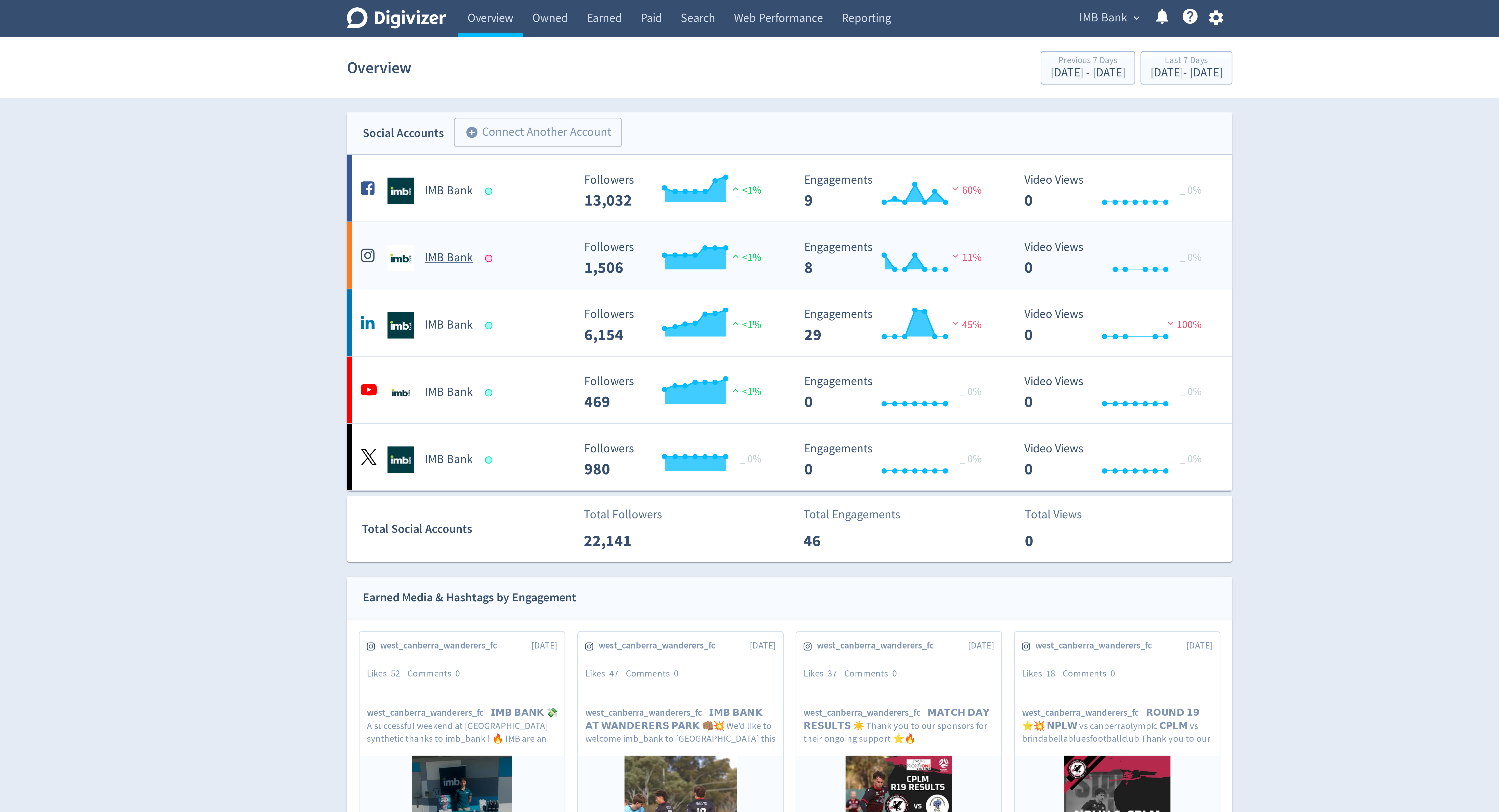
click at [633, 100] on div at bounding box center [634, 99] width 3 height 3
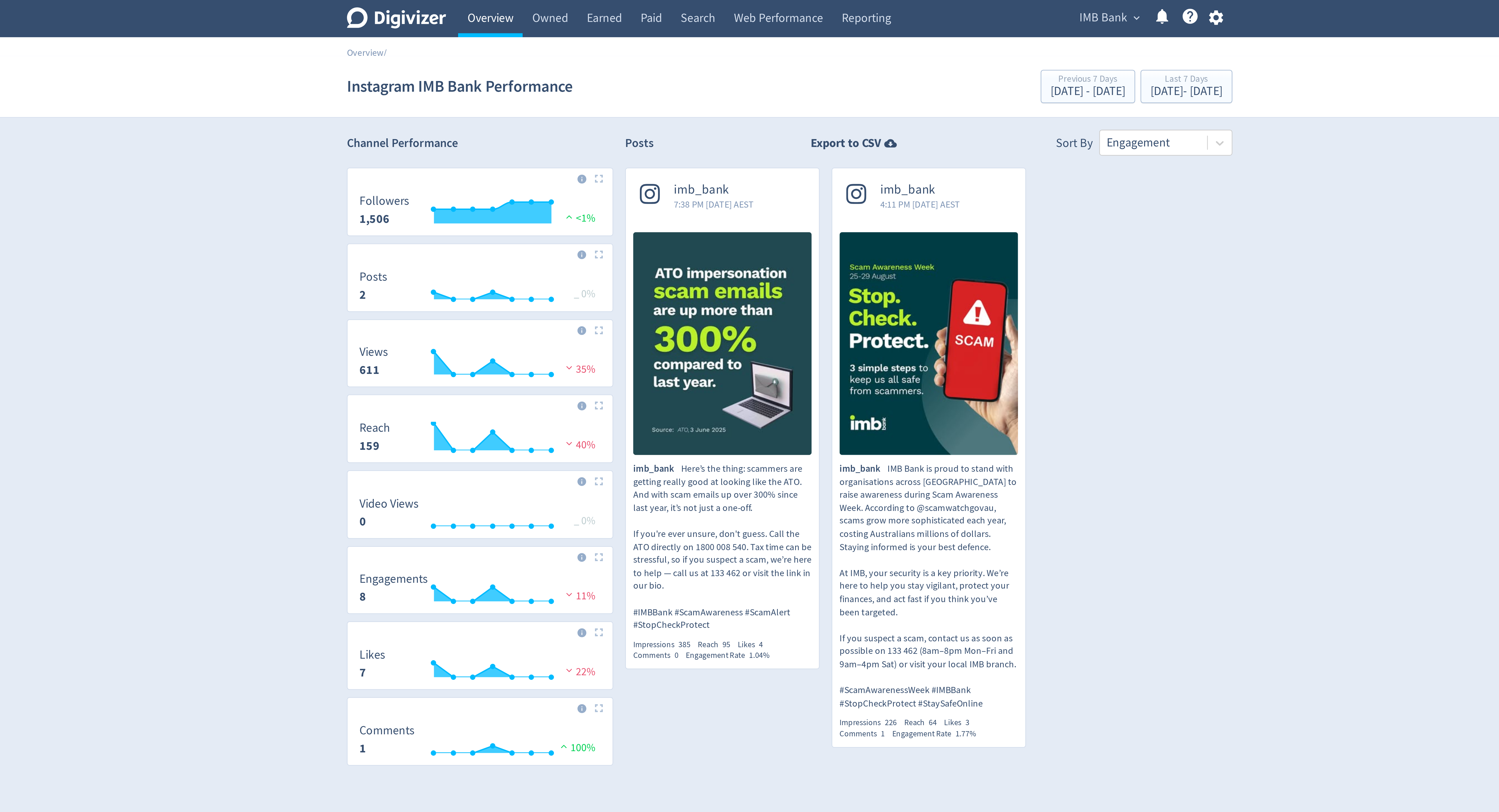
click at [640, 3] on link "Overview" at bounding box center [635, 7] width 25 height 14
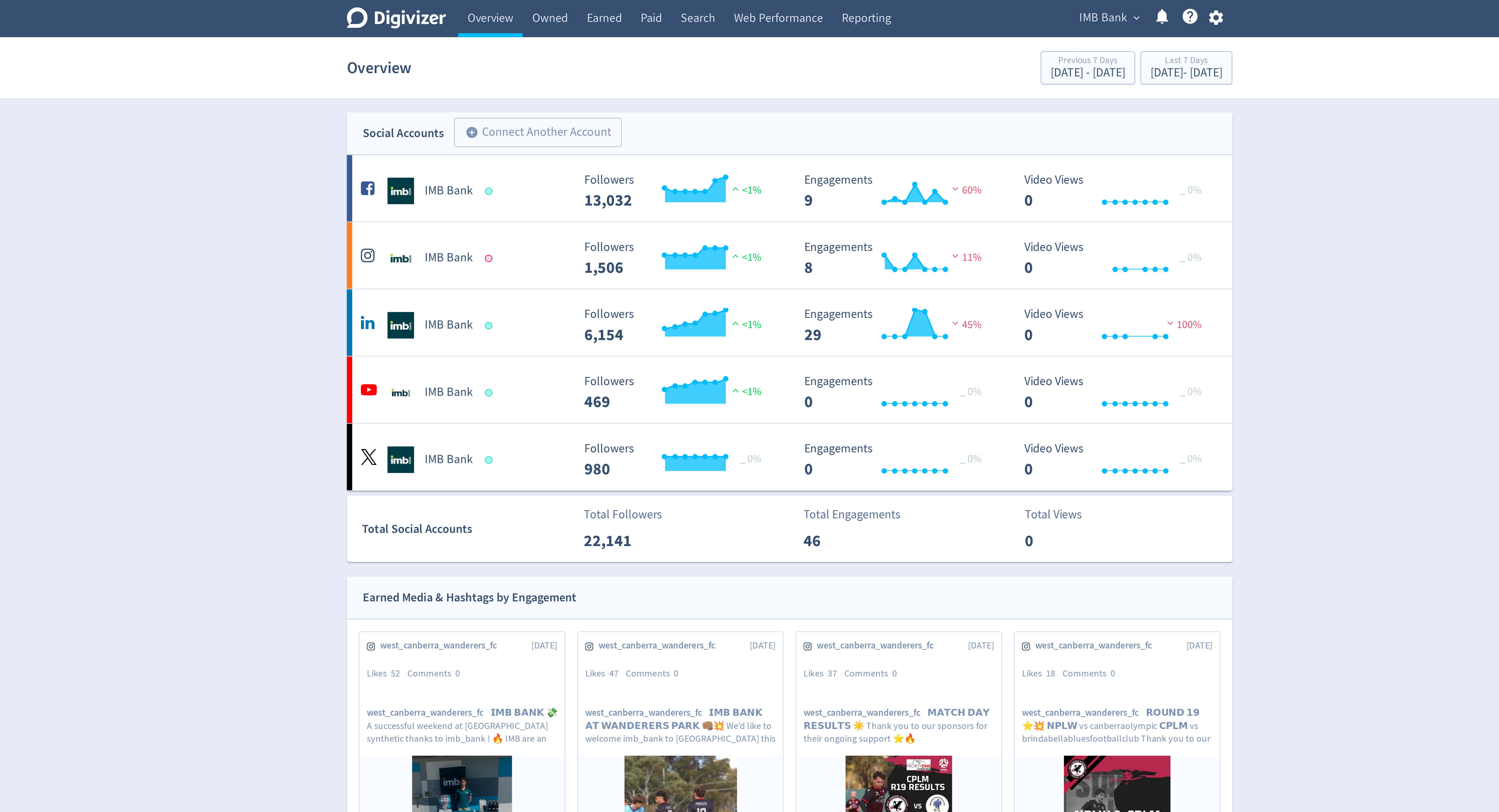
click at [913, 7] on icon "button" at bounding box center [912, 6] width 7 height 7
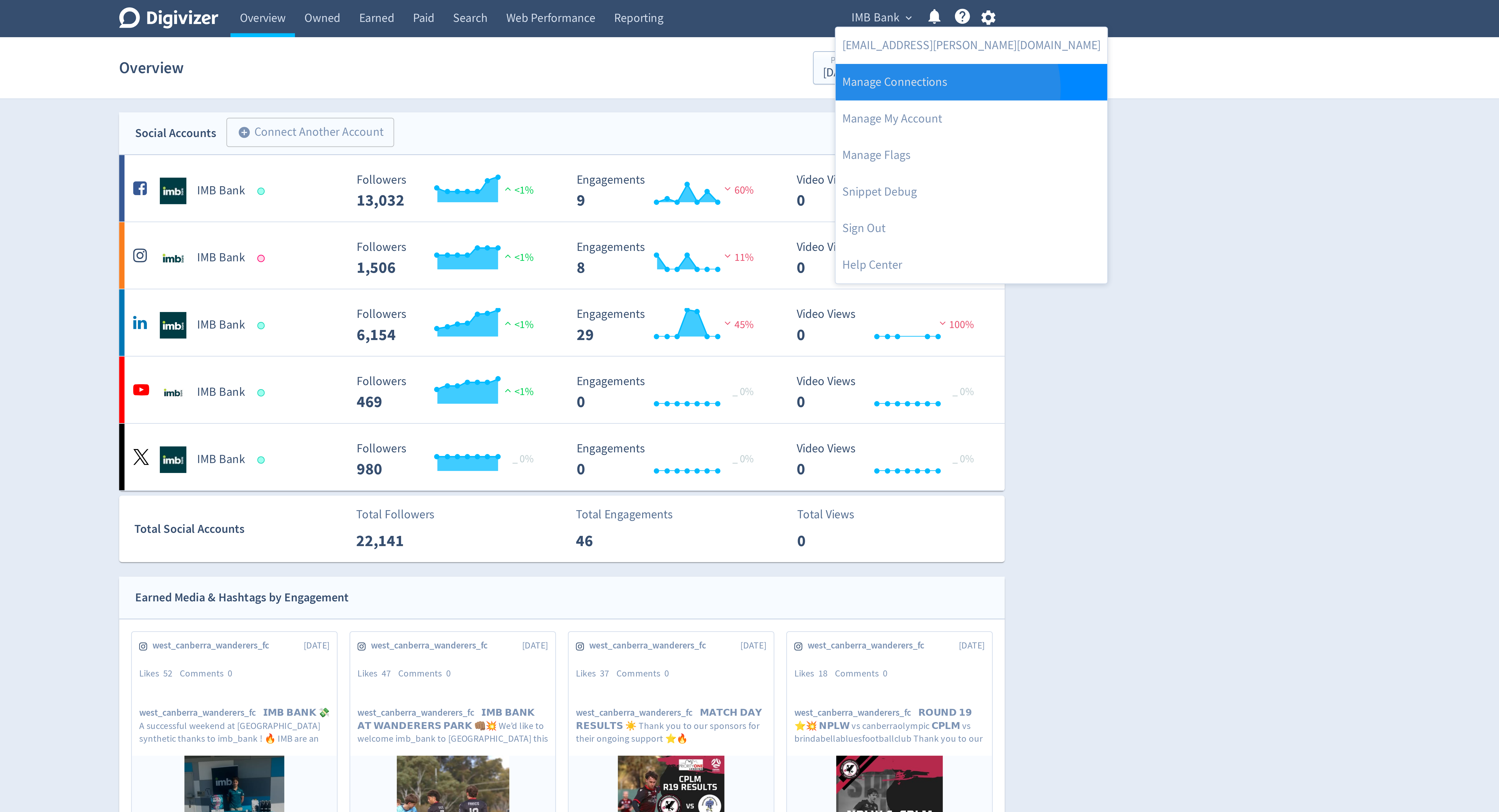
click at [896, 35] on link "Manage Connections" at bounding box center [906, 31] width 104 height 14
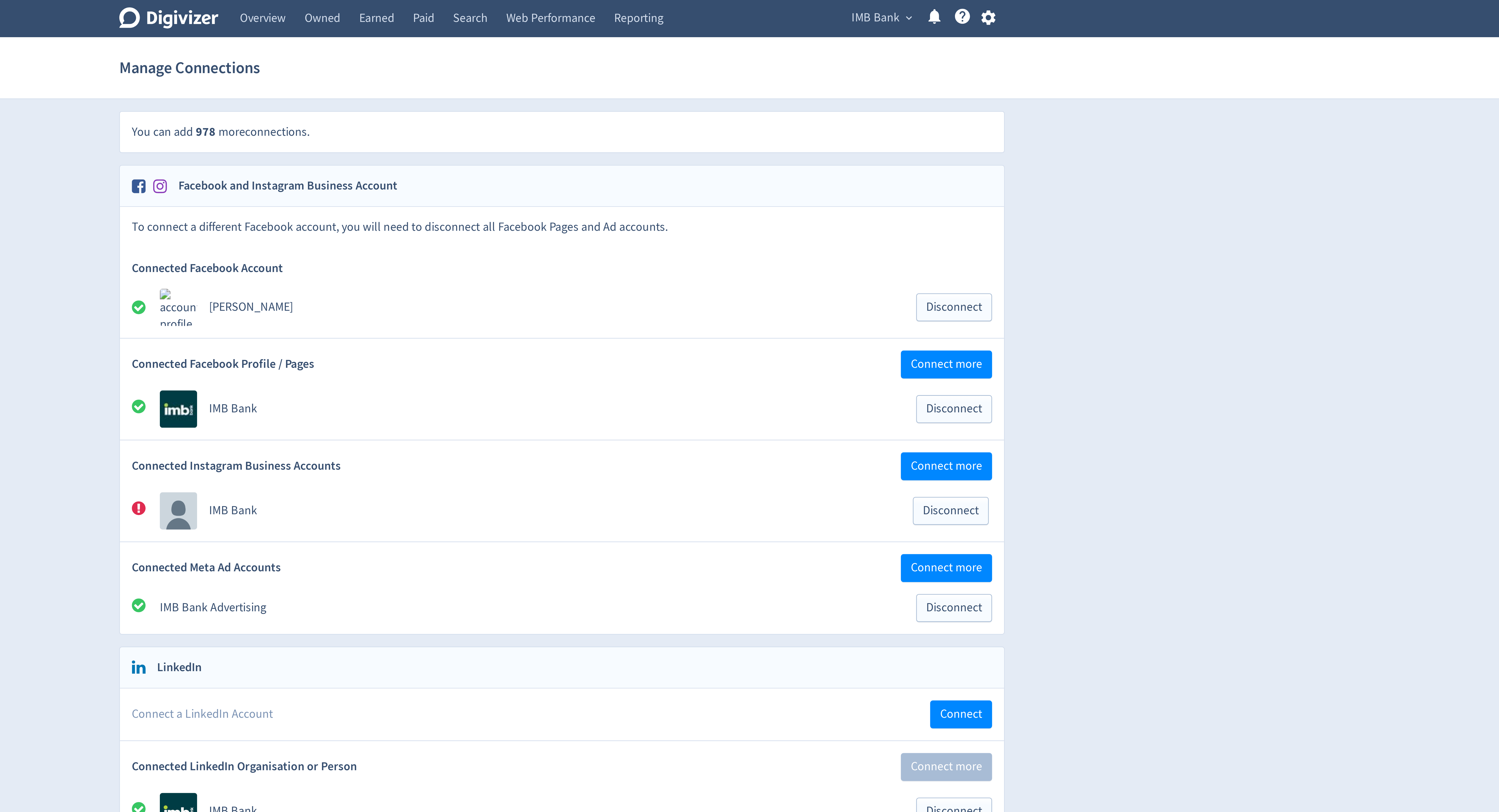
click at [587, 198] on icon at bounding box center [588, 195] width 6 height 6
click at [895, 179] on span "Connect more" at bounding box center [896, 179] width 27 height 5
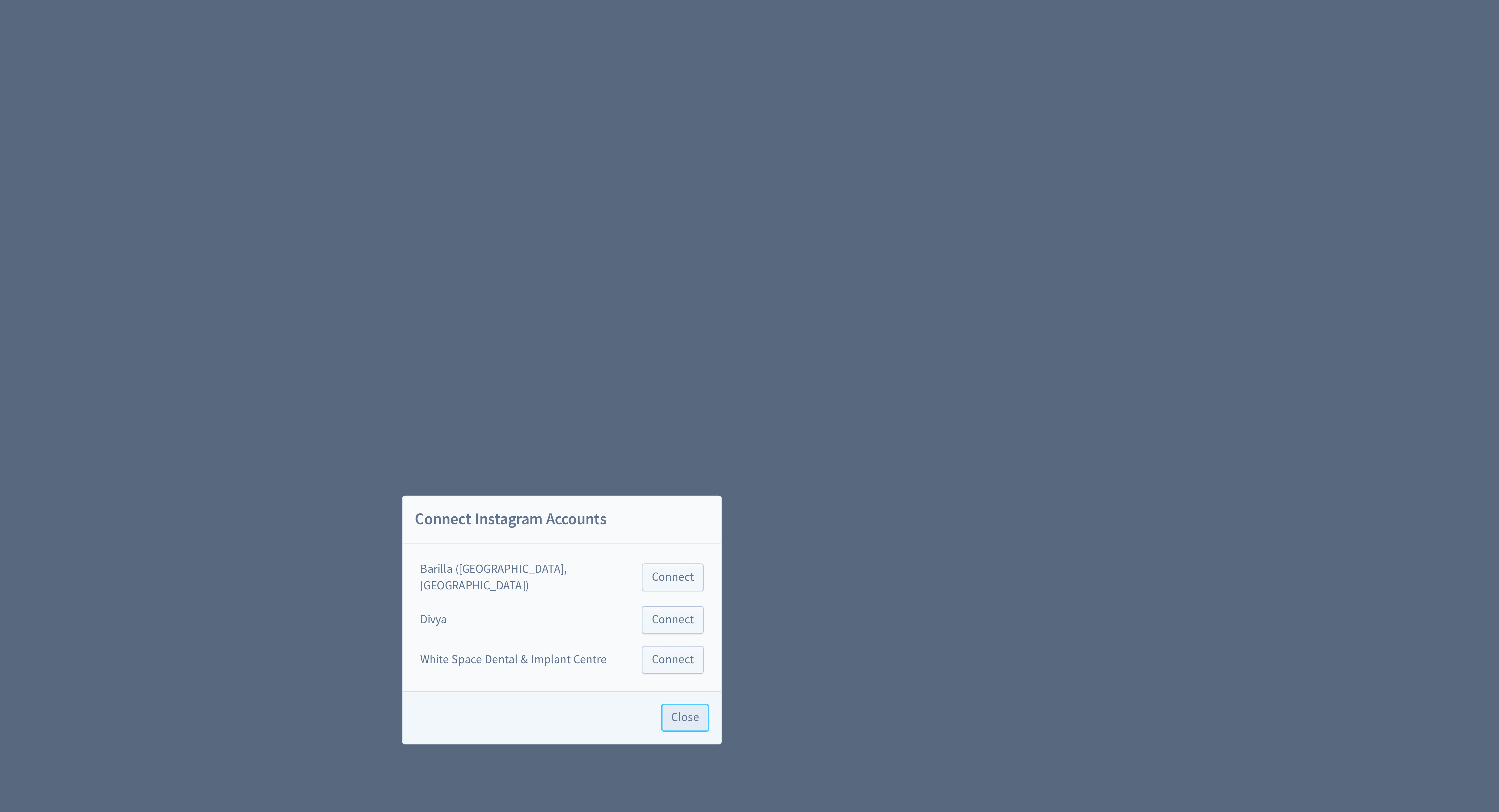
click at [791, 446] on span "Close" at bounding box center [797, 443] width 11 height 5
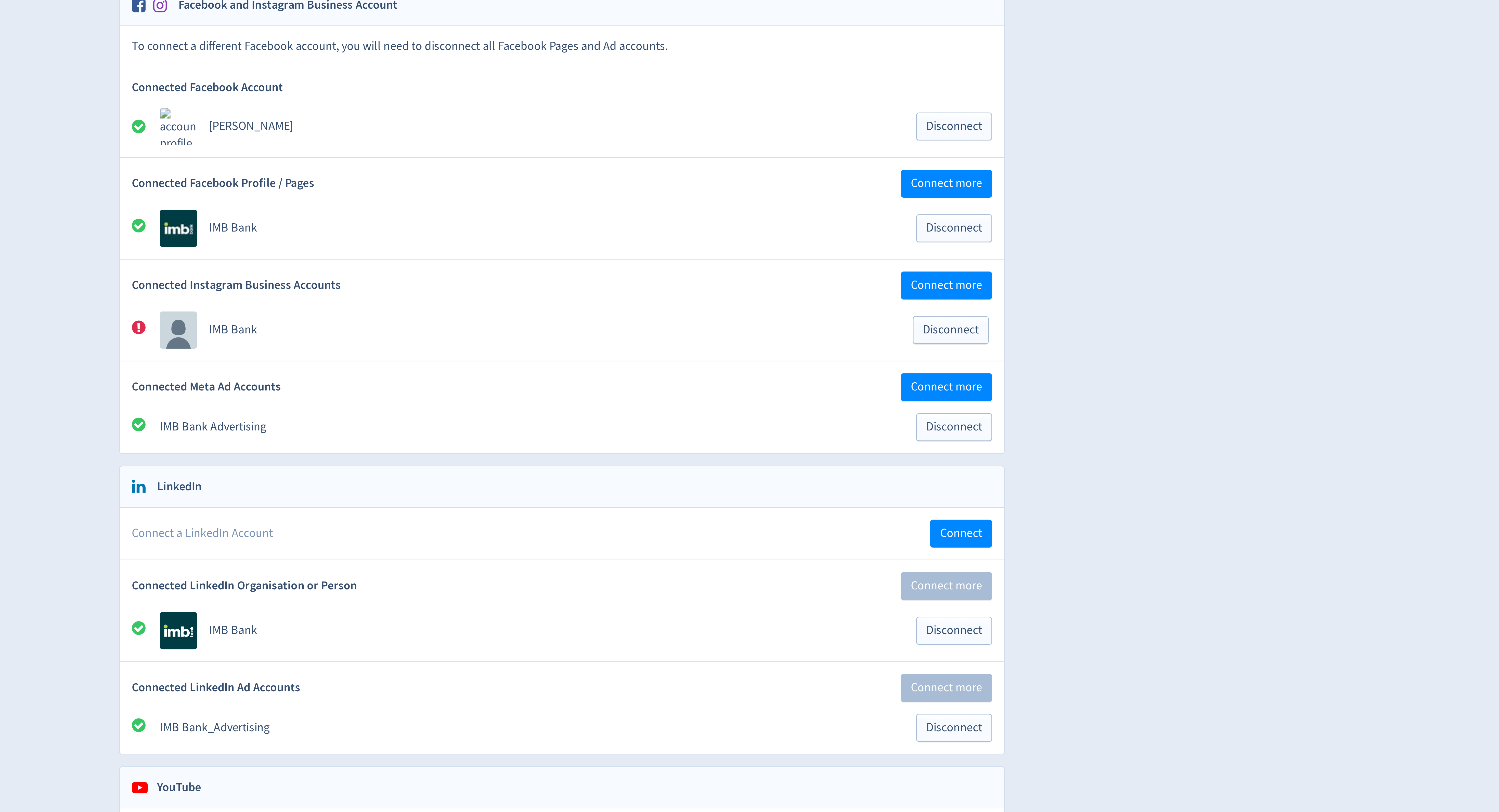
click at [588, 198] on icon at bounding box center [588, 195] width 6 height 6
click at [626, 197] on link "IMB Bank" at bounding box center [623, 195] width 18 height 5
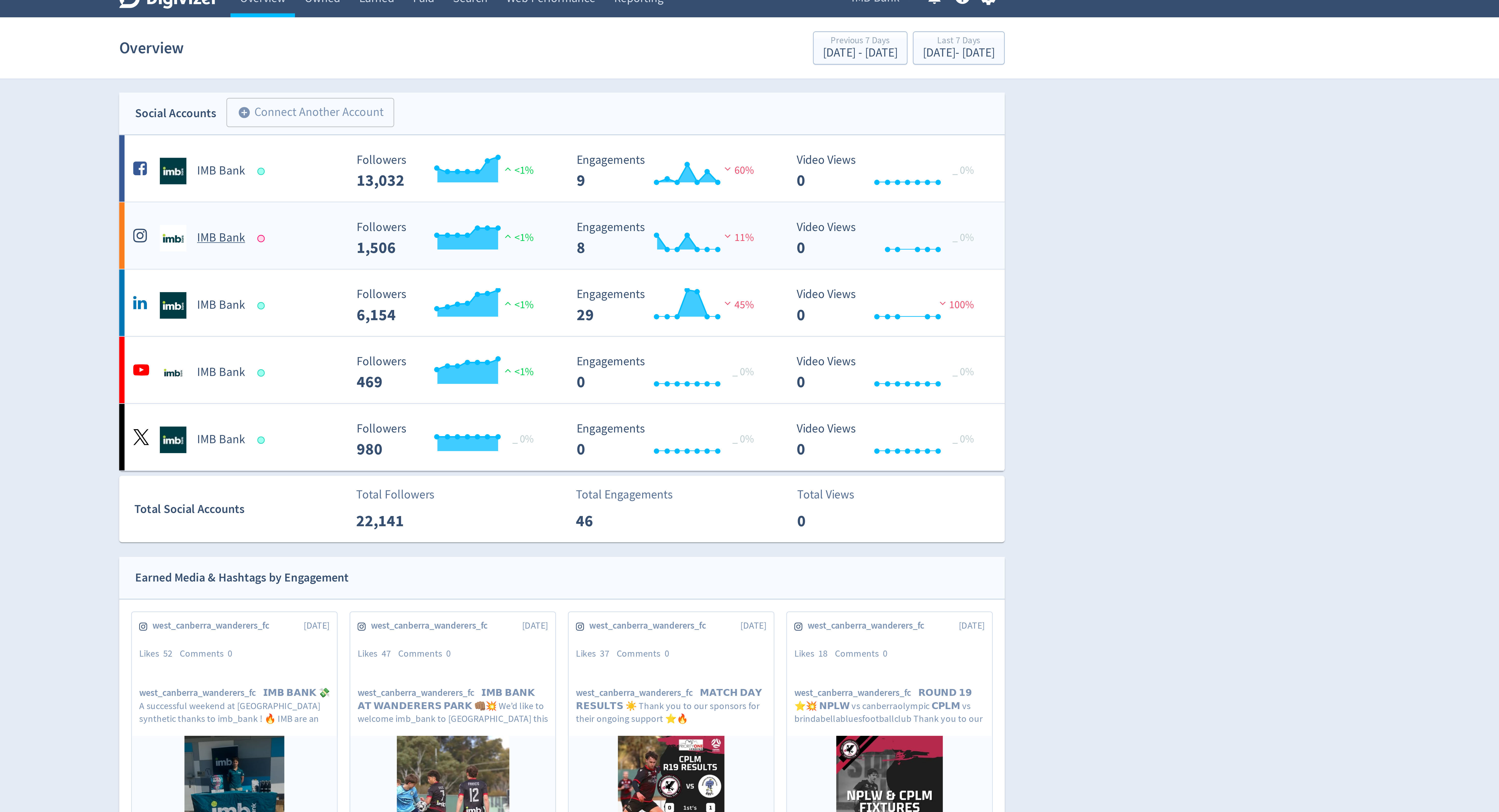
click at [633, 100] on div at bounding box center [634, 99] width 3 height 3
click at [634, 99] on div at bounding box center [634, 99] width 3 height 3
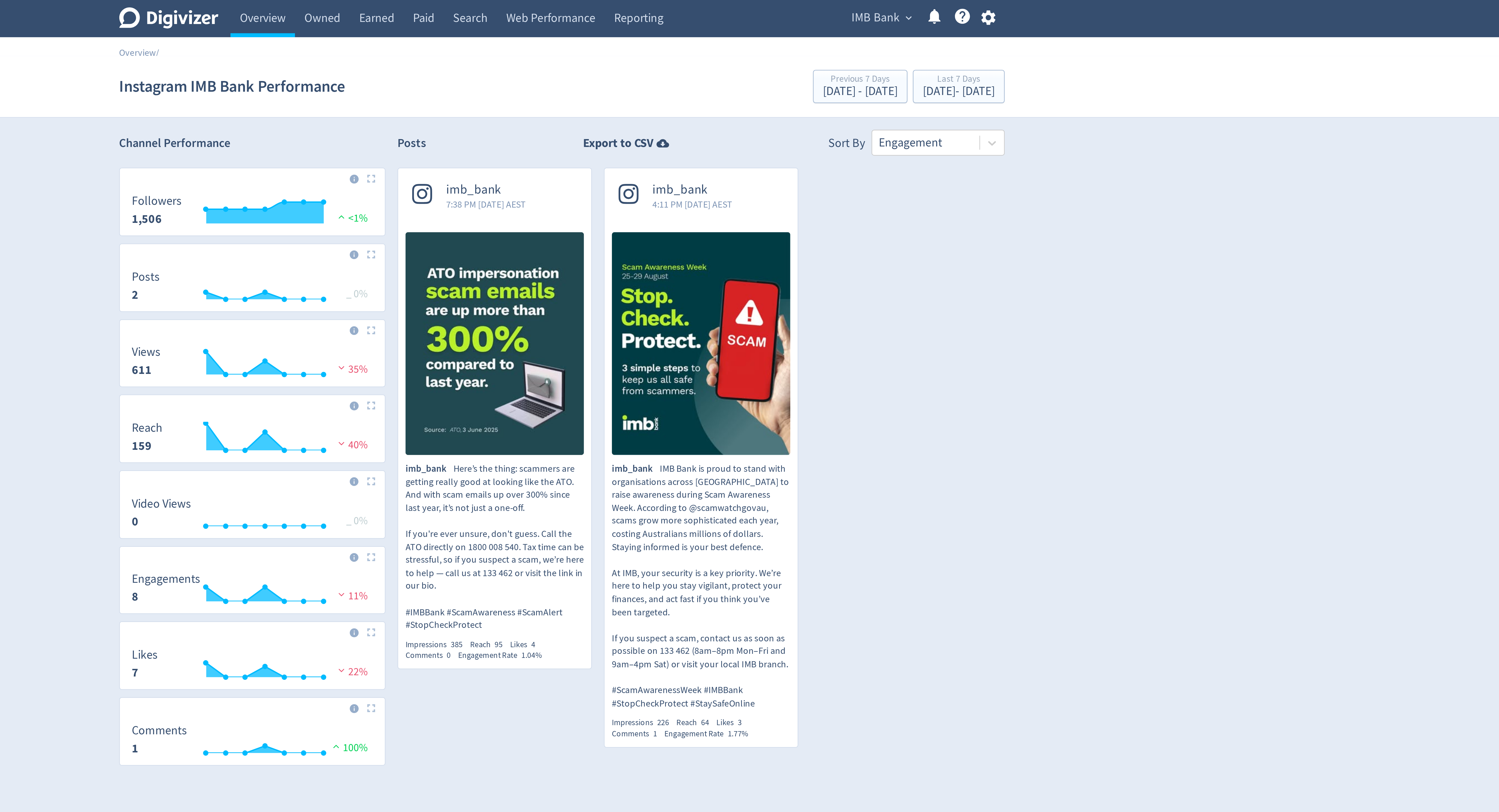
click at [911, 5] on icon "button" at bounding box center [912, 6] width 5 height 5
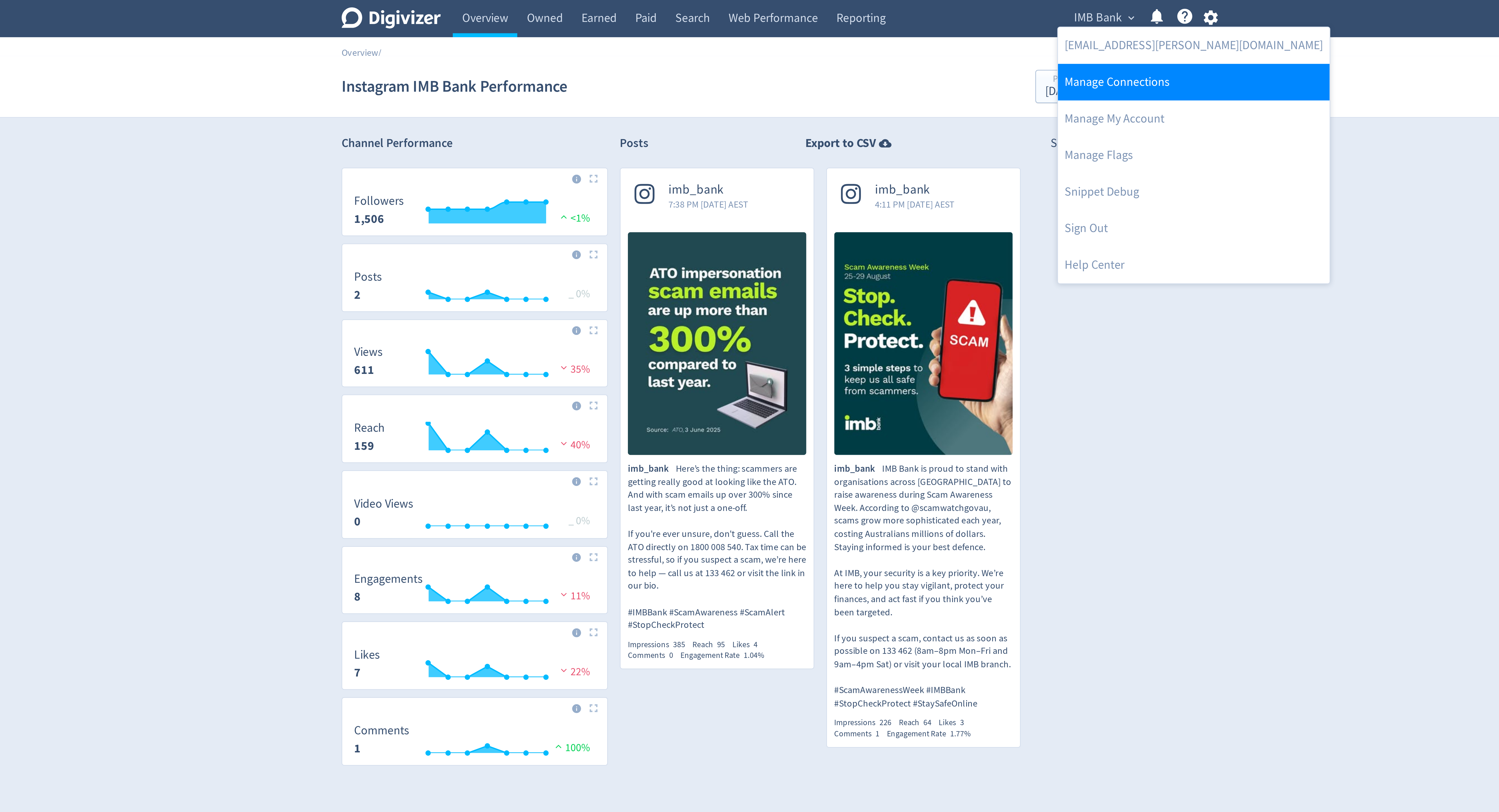
click at [888, 31] on link "Manage Connections" at bounding box center [906, 31] width 104 height 14
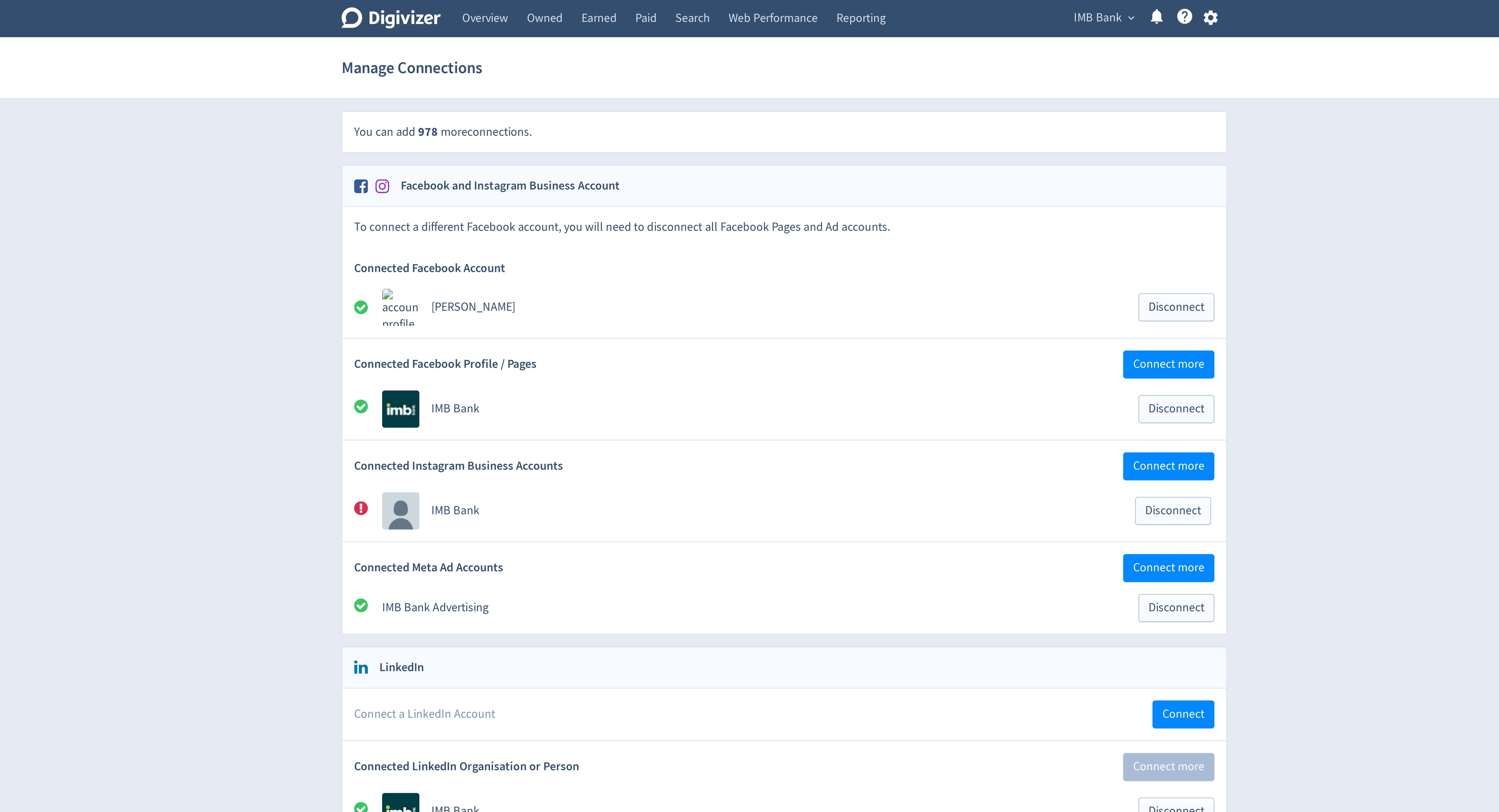
click at [587, 196] on icon at bounding box center [588, 195] width 6 height 6
click at [895, 198] on span "Disconnect" at bounding box center [898, 195] width 21 height 5
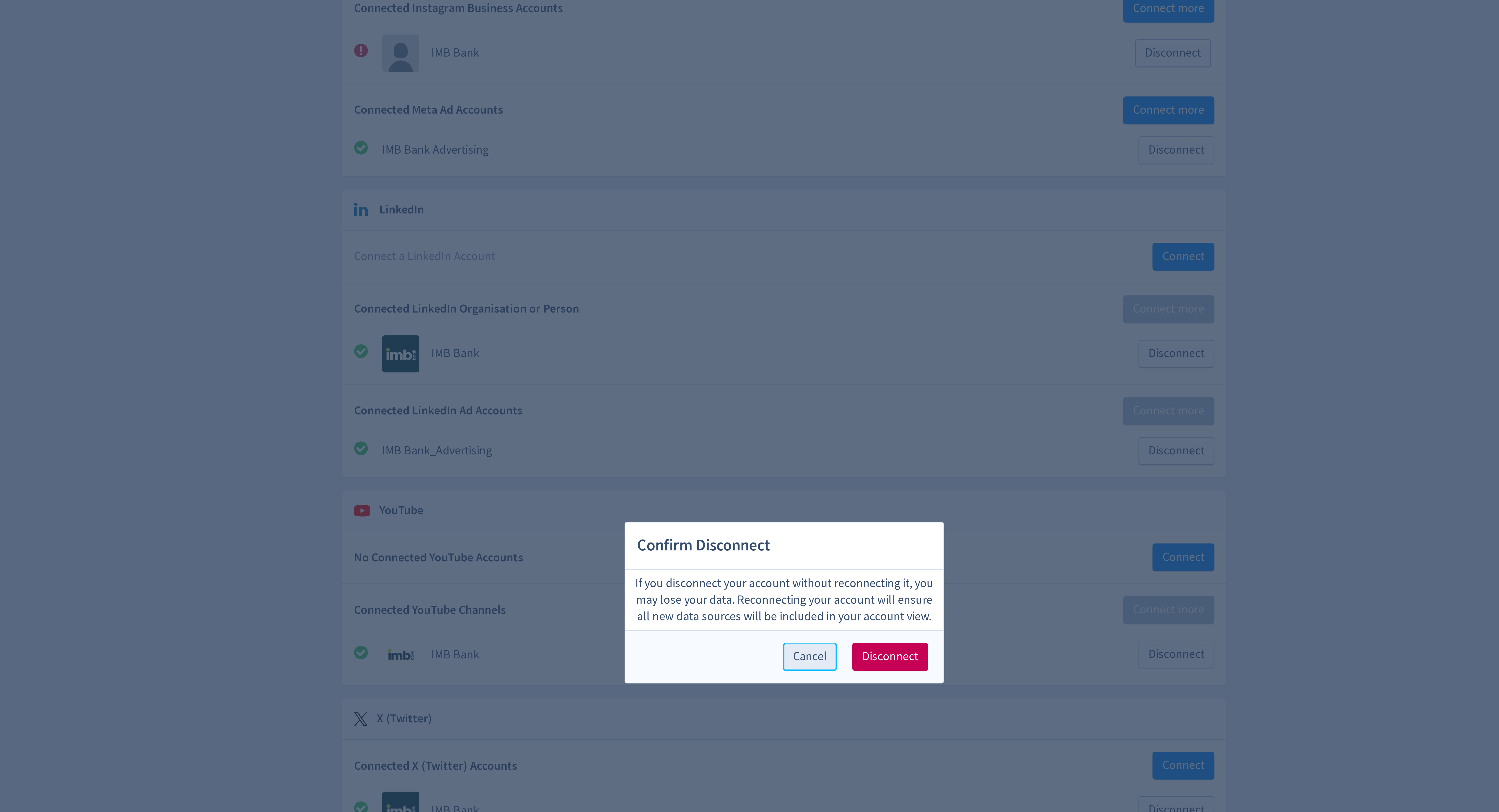
click at [757, 429] on span "Cancel" at bounding box center [759, 427] width 13 height 5
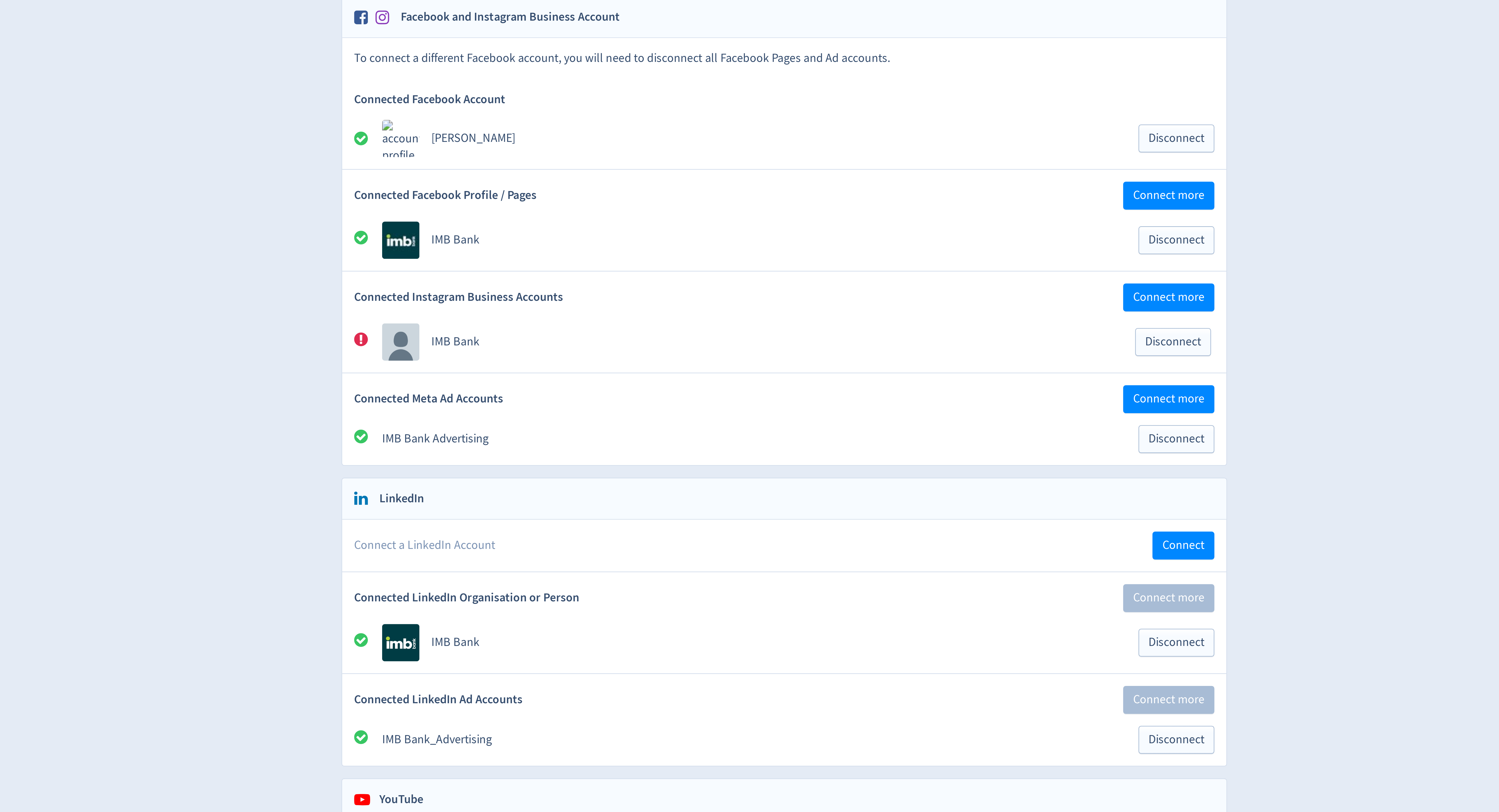
click at [589, 197] on icon at bounding box center [587, 195] width 5 height 5
click at [606, 197] on img at bounding box center [603, 195] width 14 height 14
click at [629, 197] on link "IMB Bank" at bounding box center [623, 195] width 18 height 5
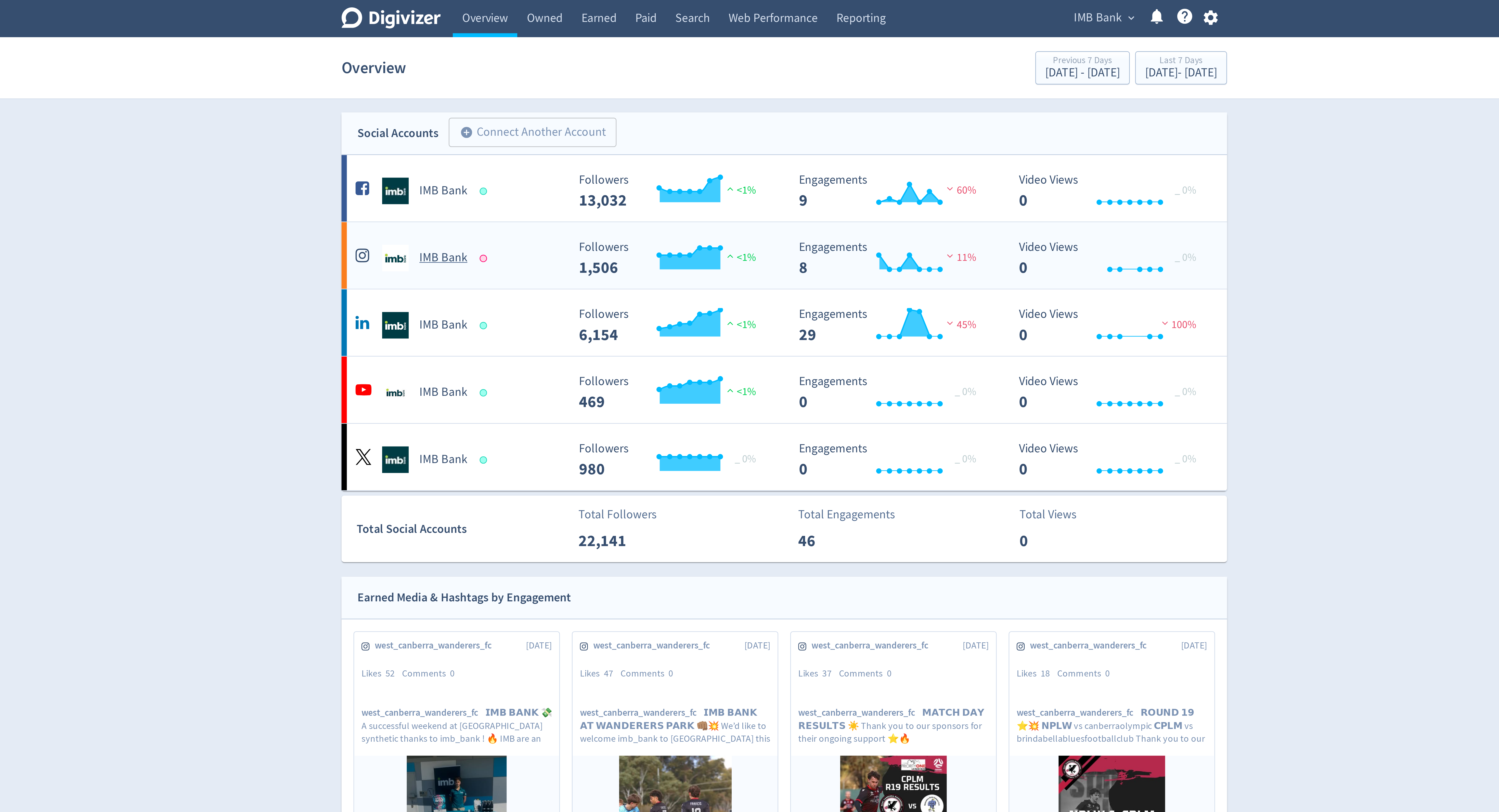
click at [634, 99] on div at bounding box center [634, 99] width 3 height 3
click at [633, 122] on div "IMB Bank" at bounding box center [625, 124] width 82 height 10
click at [909, 8] on icon "button" at bounding box center [912, 6] width 7 height 7
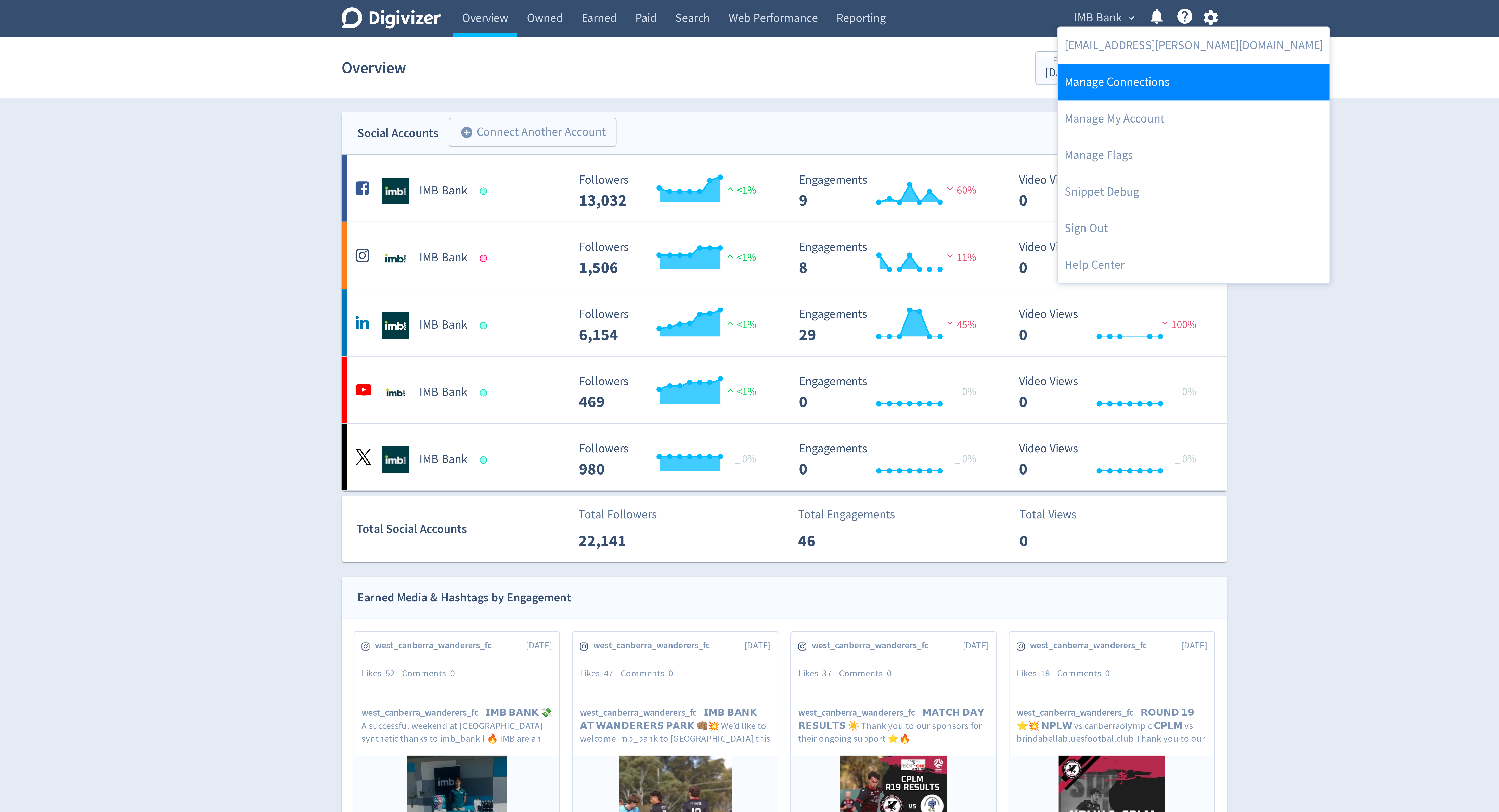
click at [871, 32] on link "Manage Connections" at bounding box center [906, 31] width 104 height 14
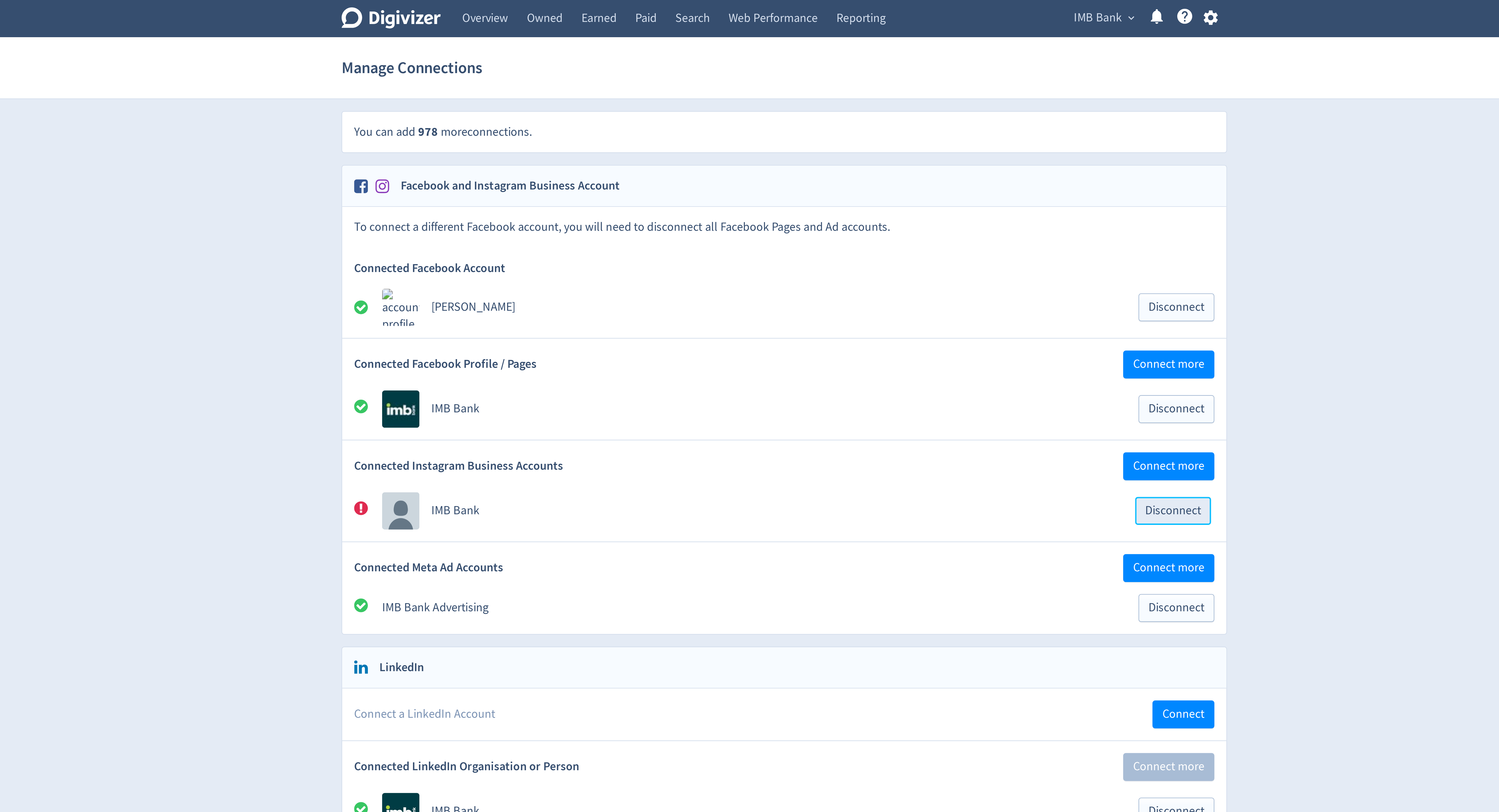
click at [892, 198] on span "Disconnect" at bounding box center [898, 195] width 21 height 5
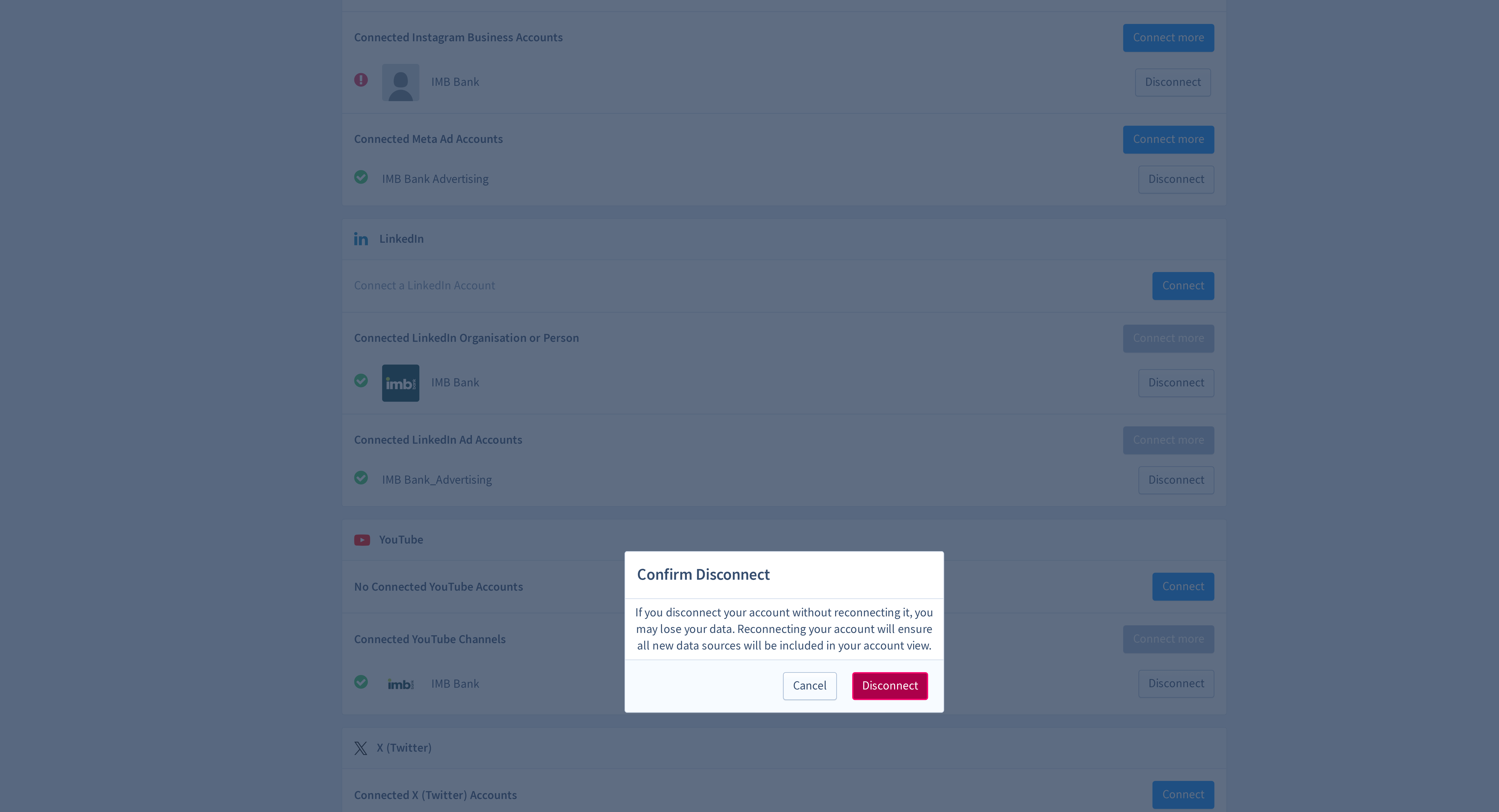
click at [785, 430] on button "Disconnect" at bounding box center [790, 427] width 29 height 11
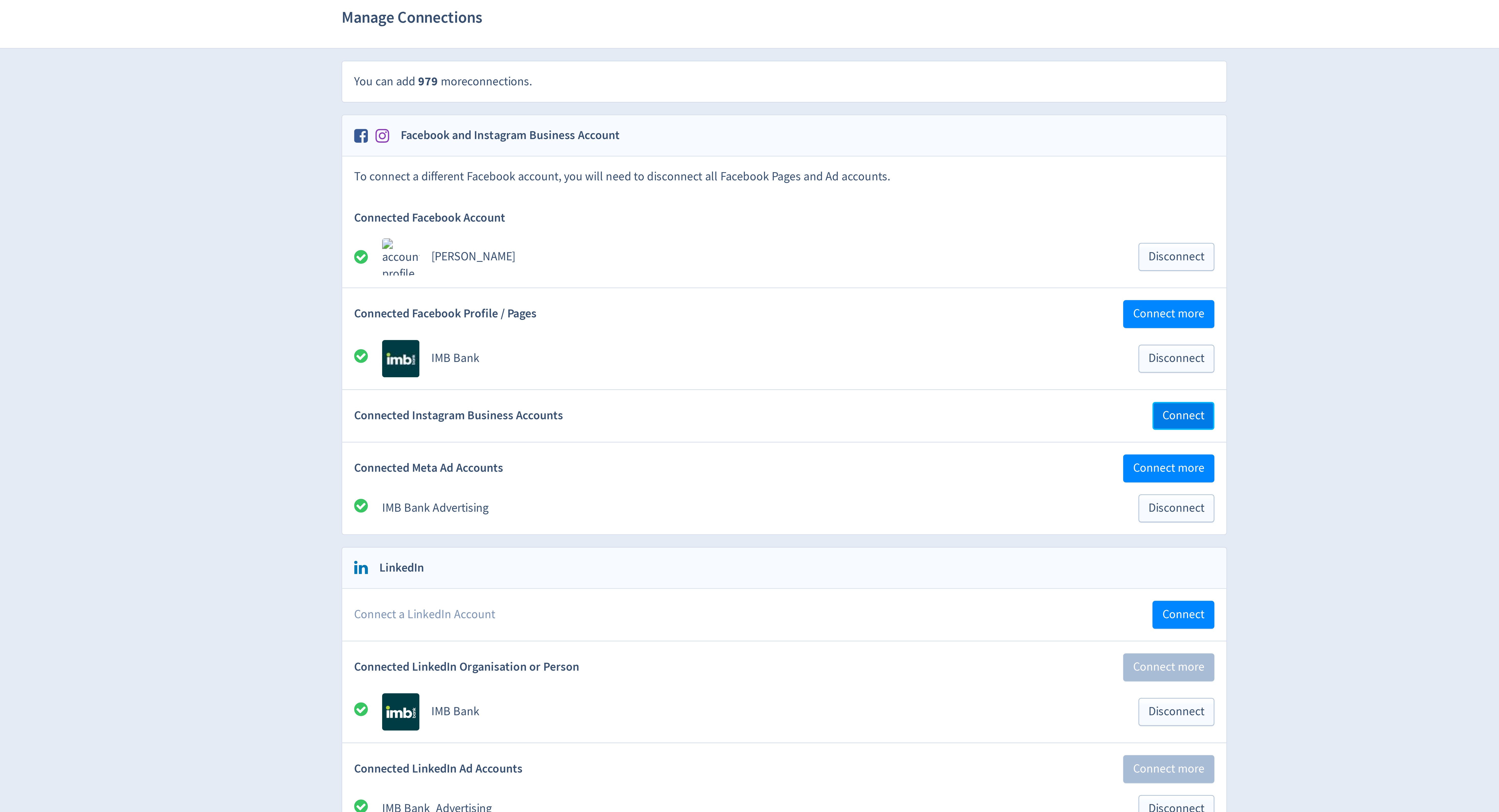
click at [900, 180] on span "Connect" at bounding box center [902, 179] width 16 height 5
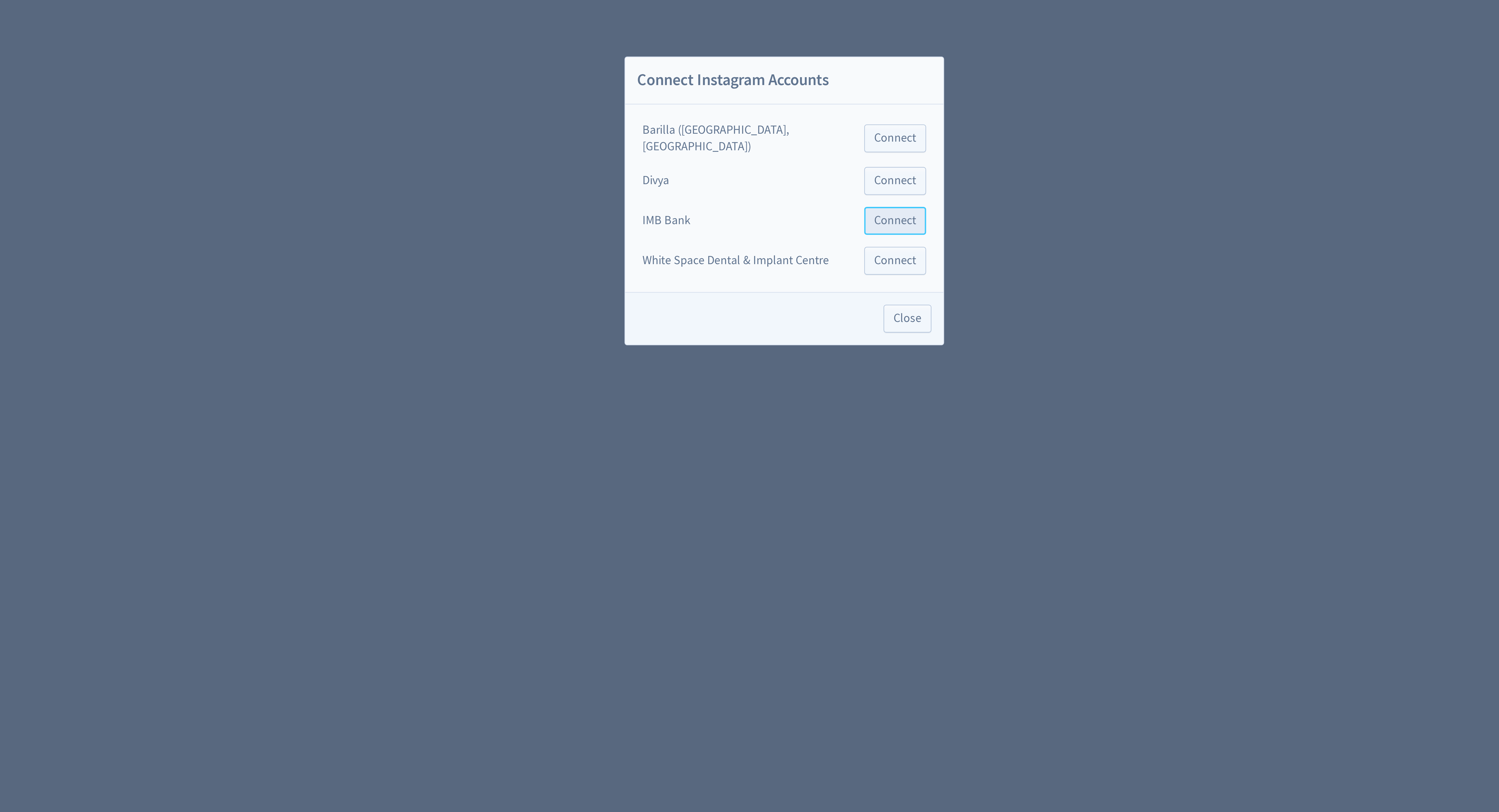
click at [784, 411] on span "Connect" at bounding box center [792, 413] width 16 height 5
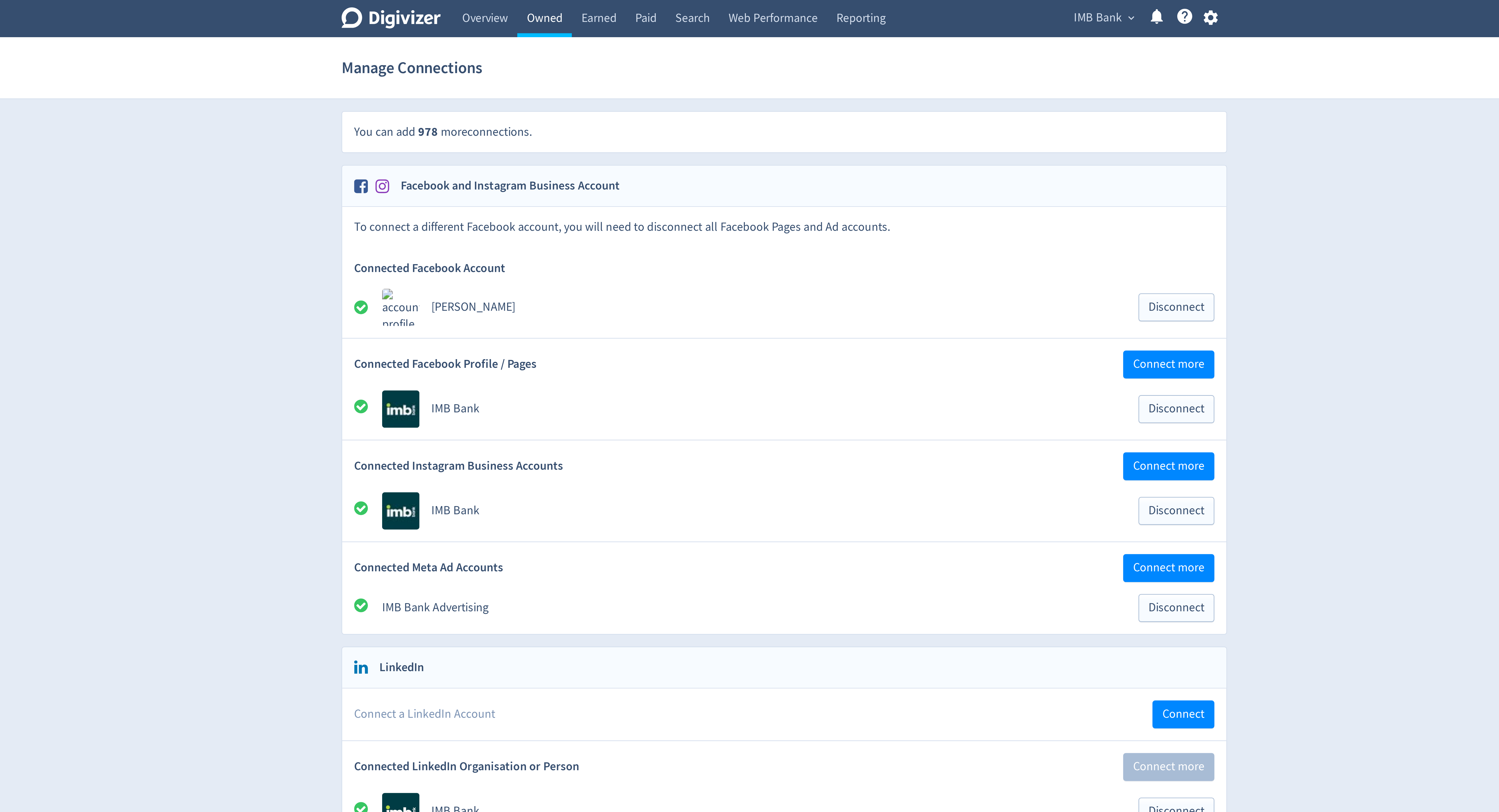
click at [655, 9] on link "Owned" at bounding box center [658, 7] width 21 height 14
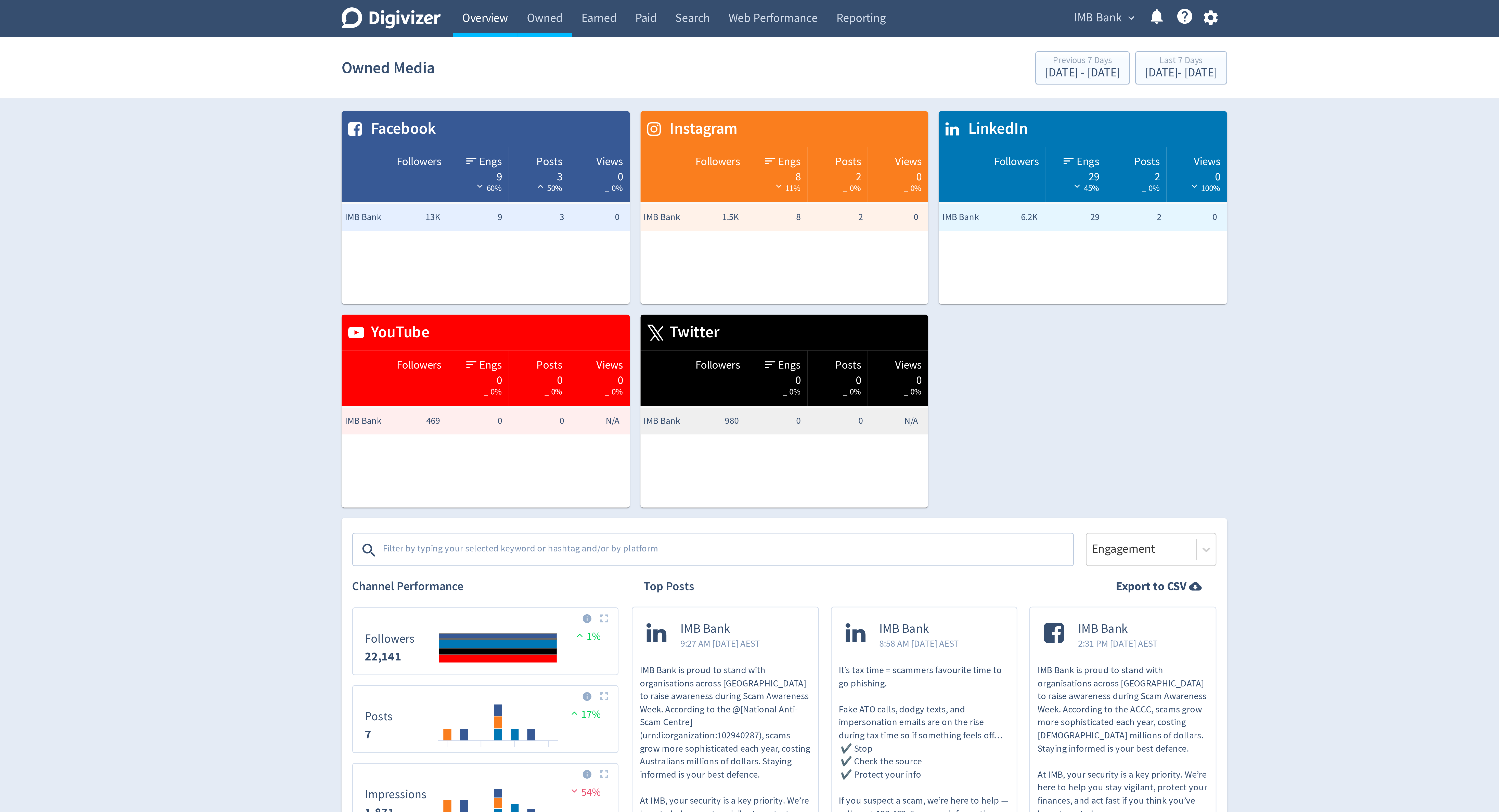
click at [635, 5] on link "Overview" at bounding box center [635, 7] width 25 height 14
